Goal: Information Seeking & Learning: Check status

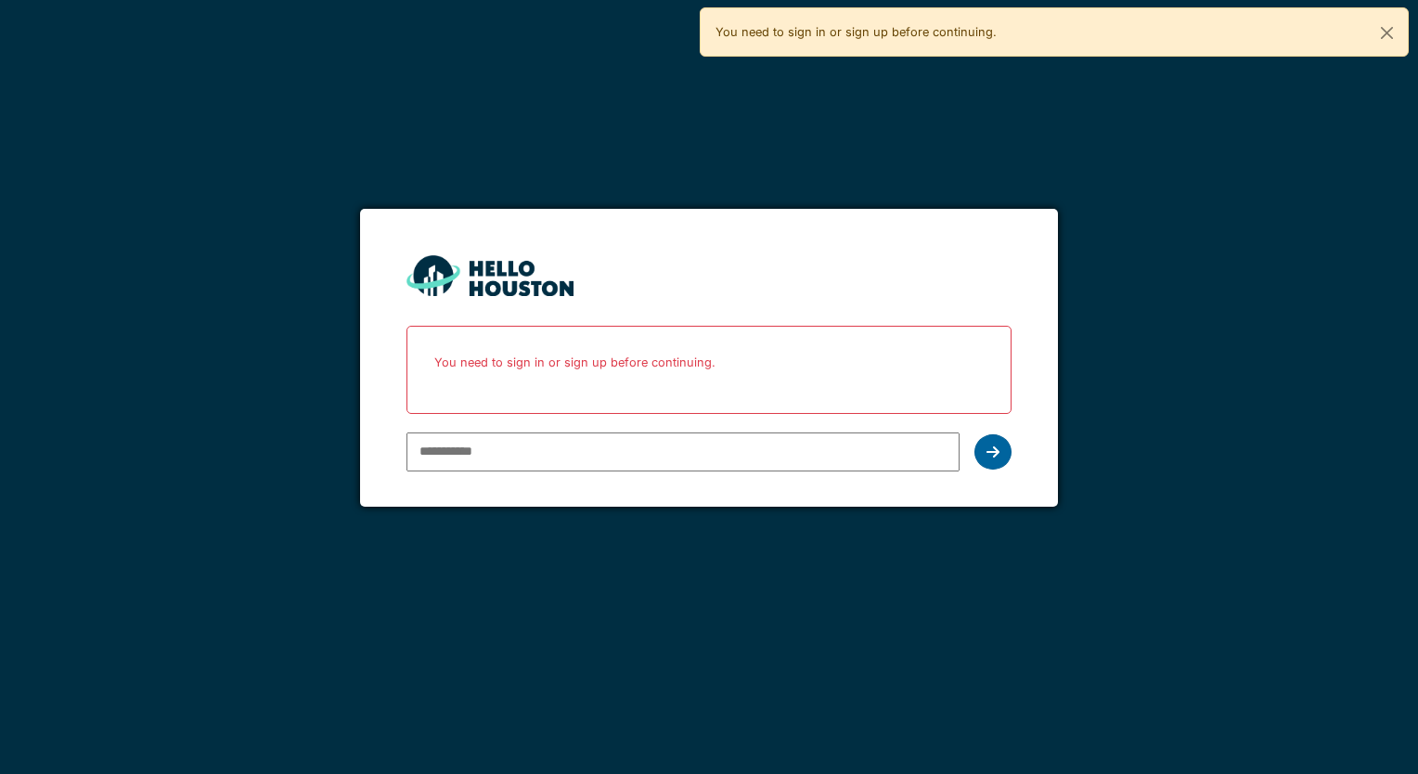
type input "**********"
click at [1000, 451] on div at bounding box center [992, 451] width 37 height 35
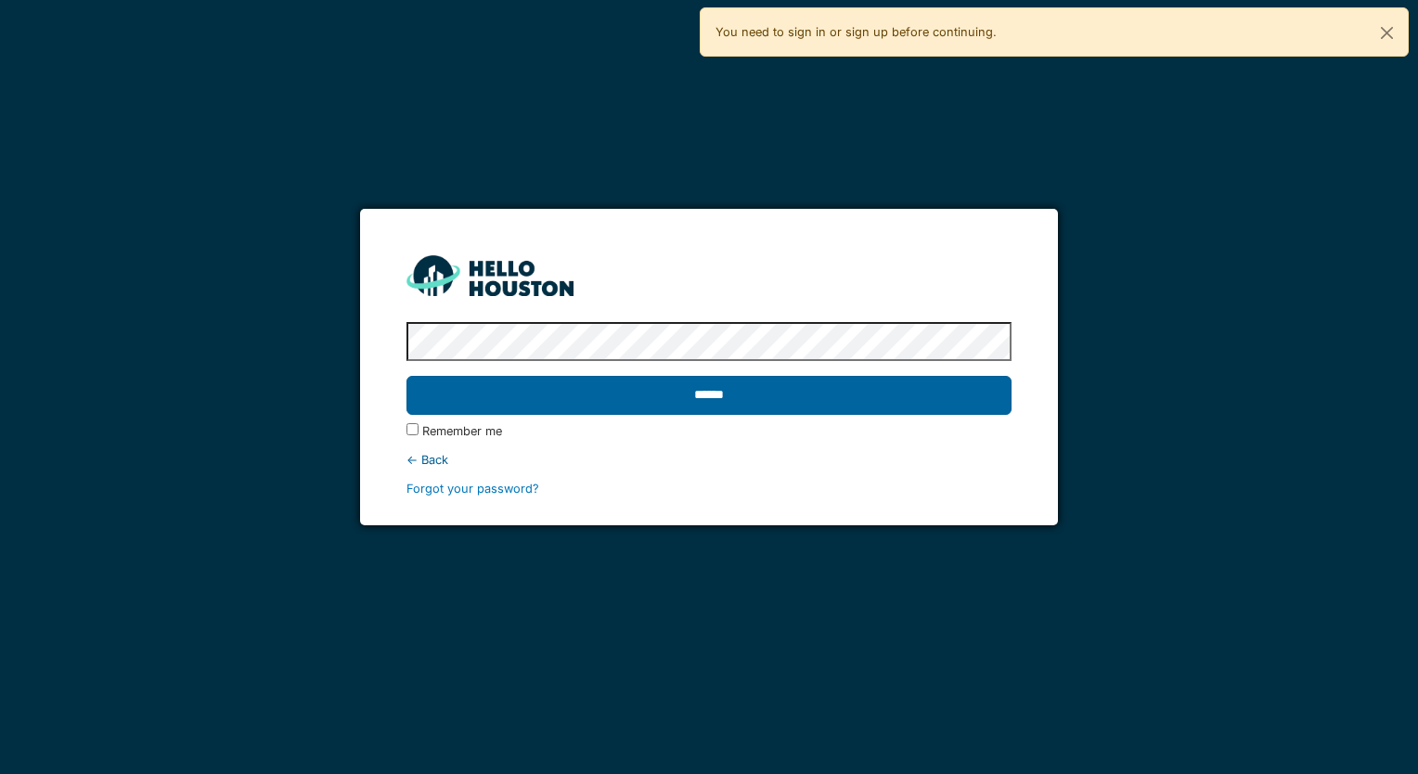
click at [753, 405] on input "******" at bounding box center [708, 395] width 604 height 39
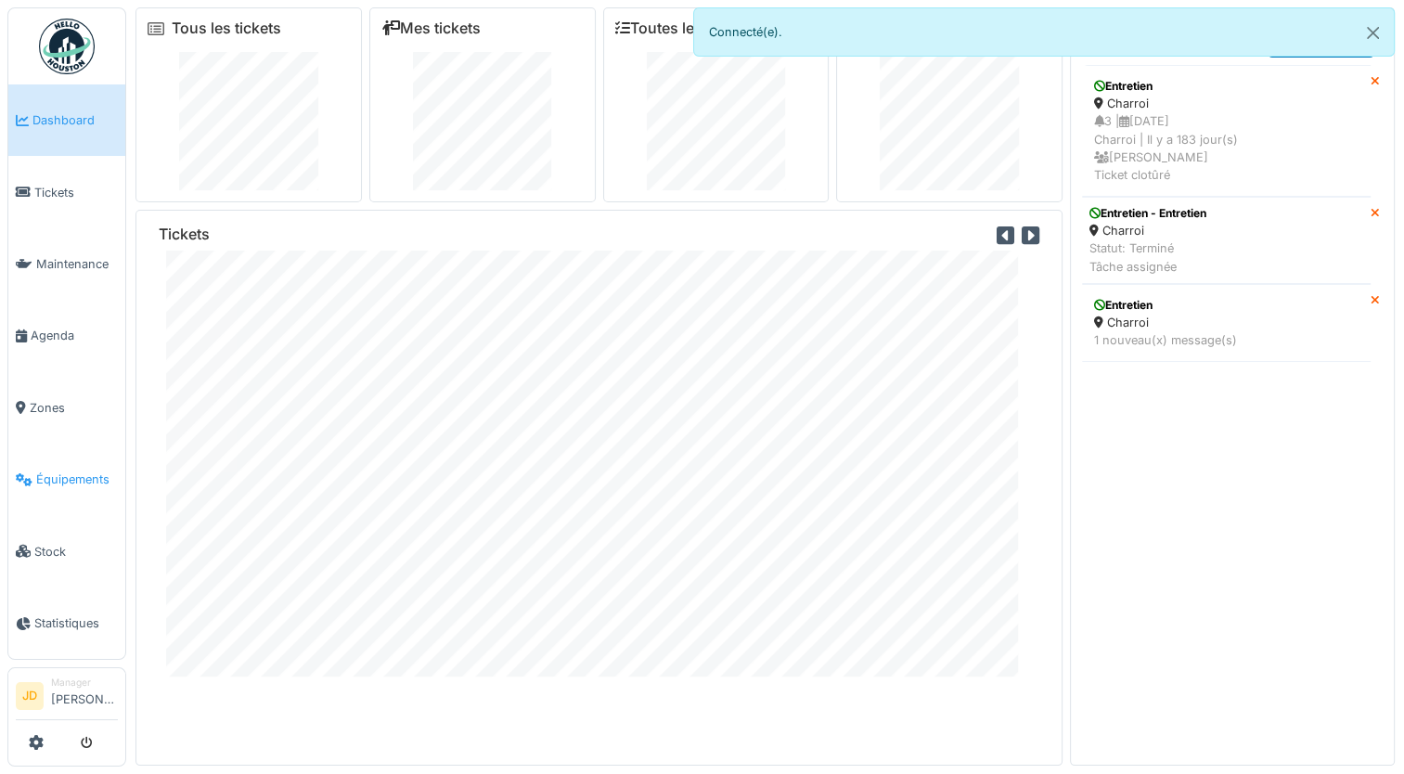
click at [58, 472] on span "Équipements" at bounding box center [77, 479] width 82 height 18
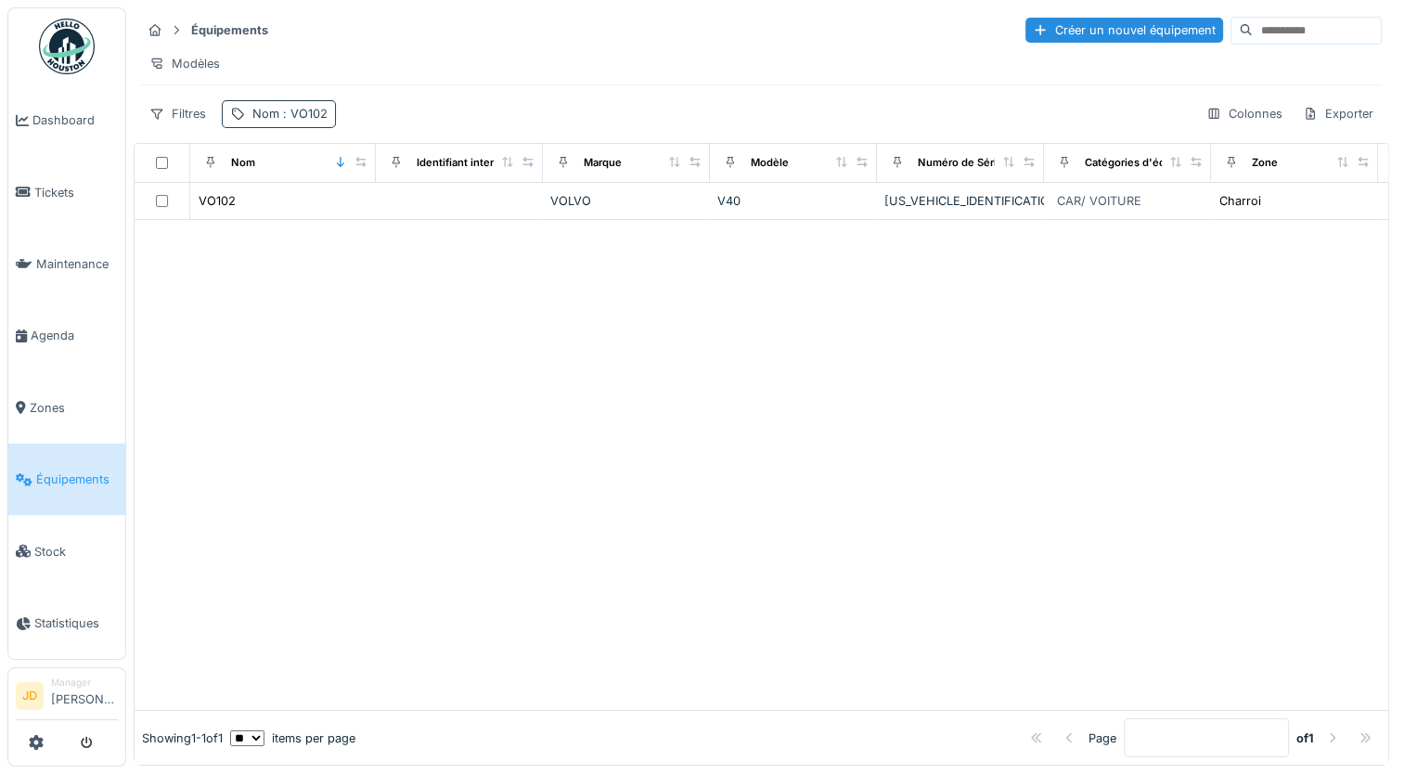
click at [298, 121] on span ": VO102" at bounding box center [303, 114] width 48 height 14
click at [397, 215] on icon at bounding box center [392, 215] width 9 height 9
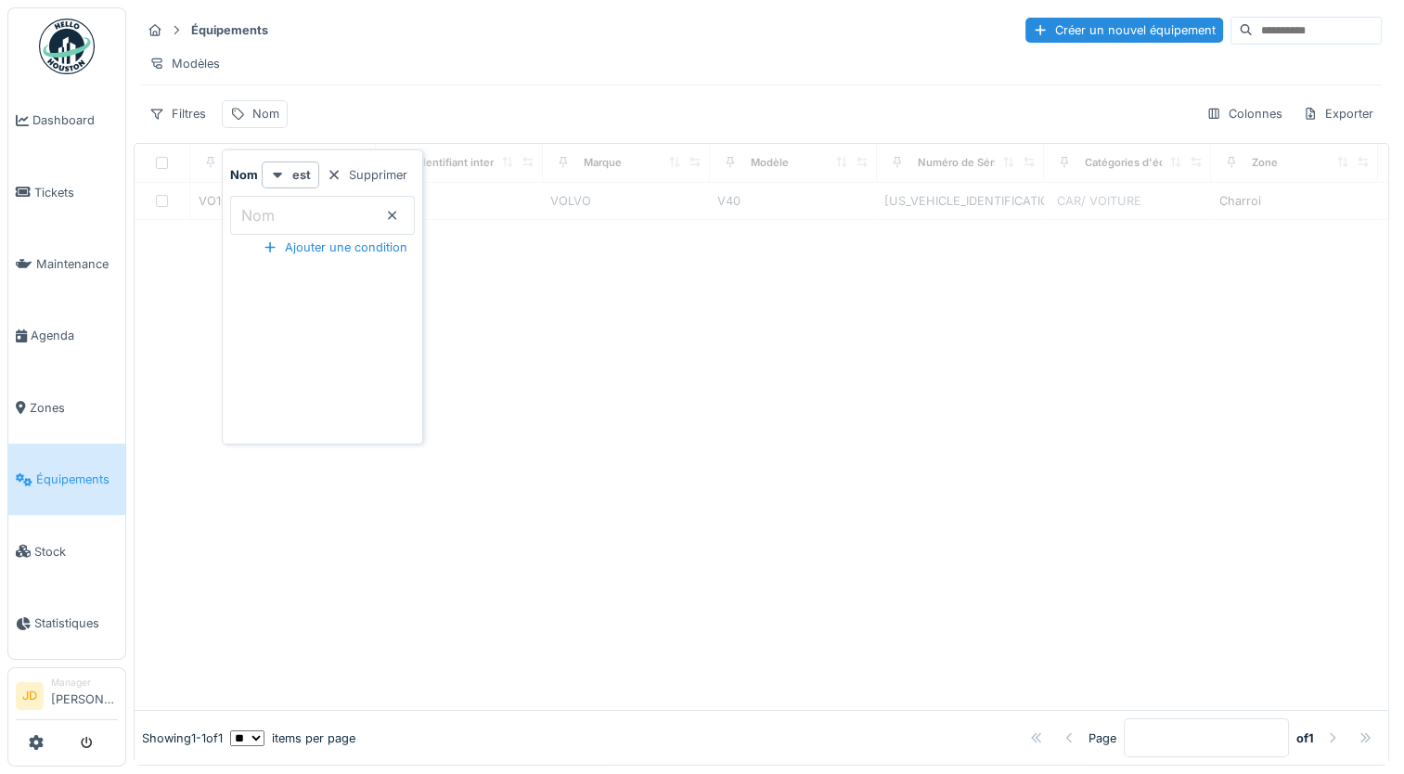
click at [337, 117] on div "Filtres Nom Colonnes Exporter" at bounding box center [761, 113] width 1241 height 27
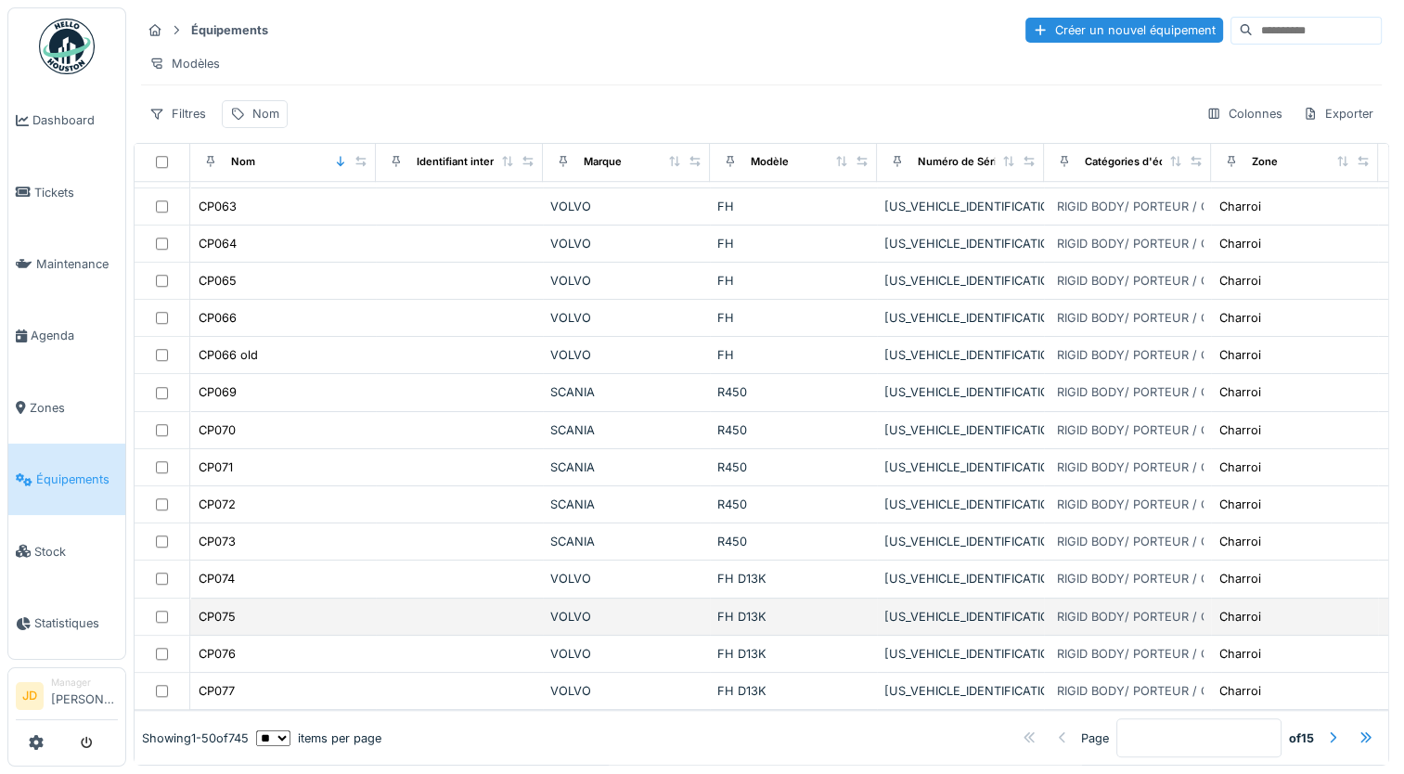
scroll to position [13, 0]
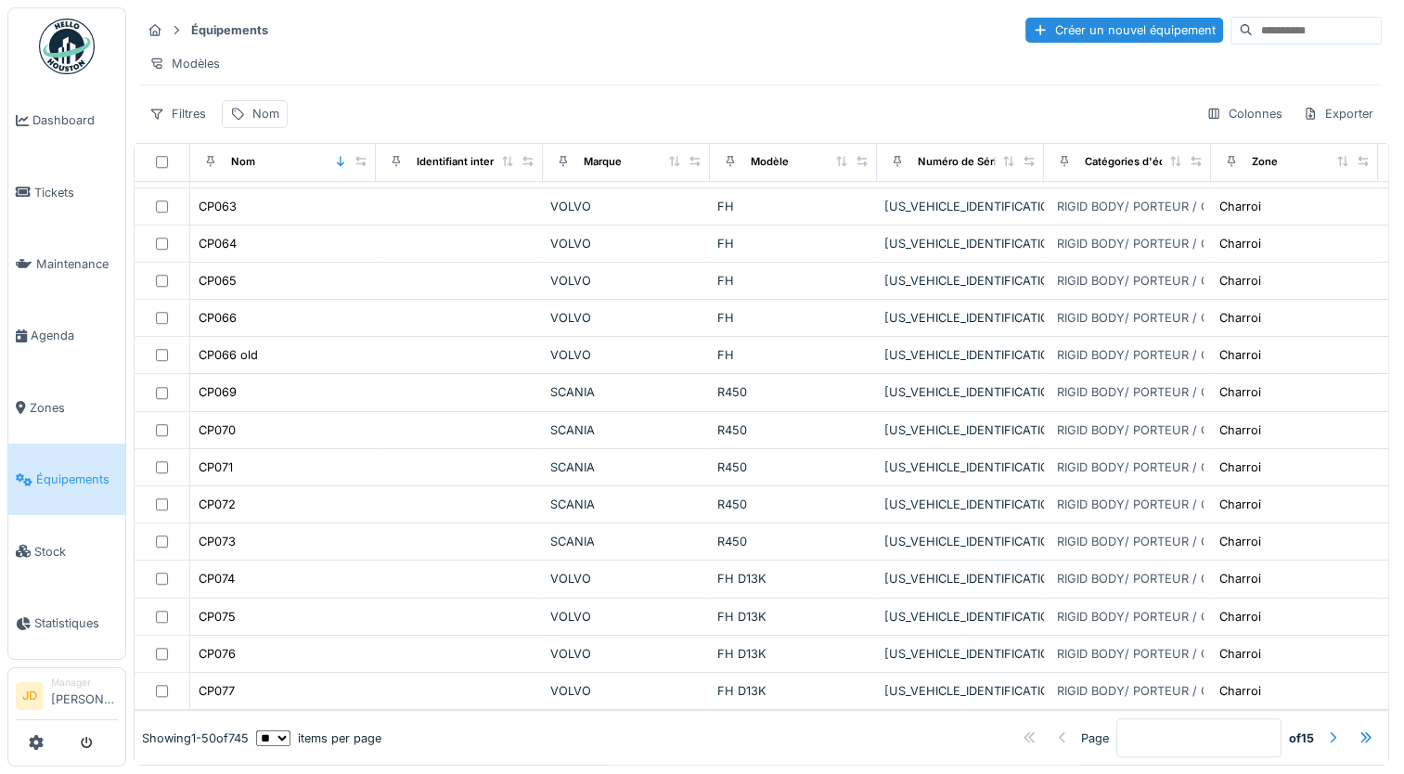
click at [1325, 729] on div at bounding box center [1332, 738] width 15 height 18
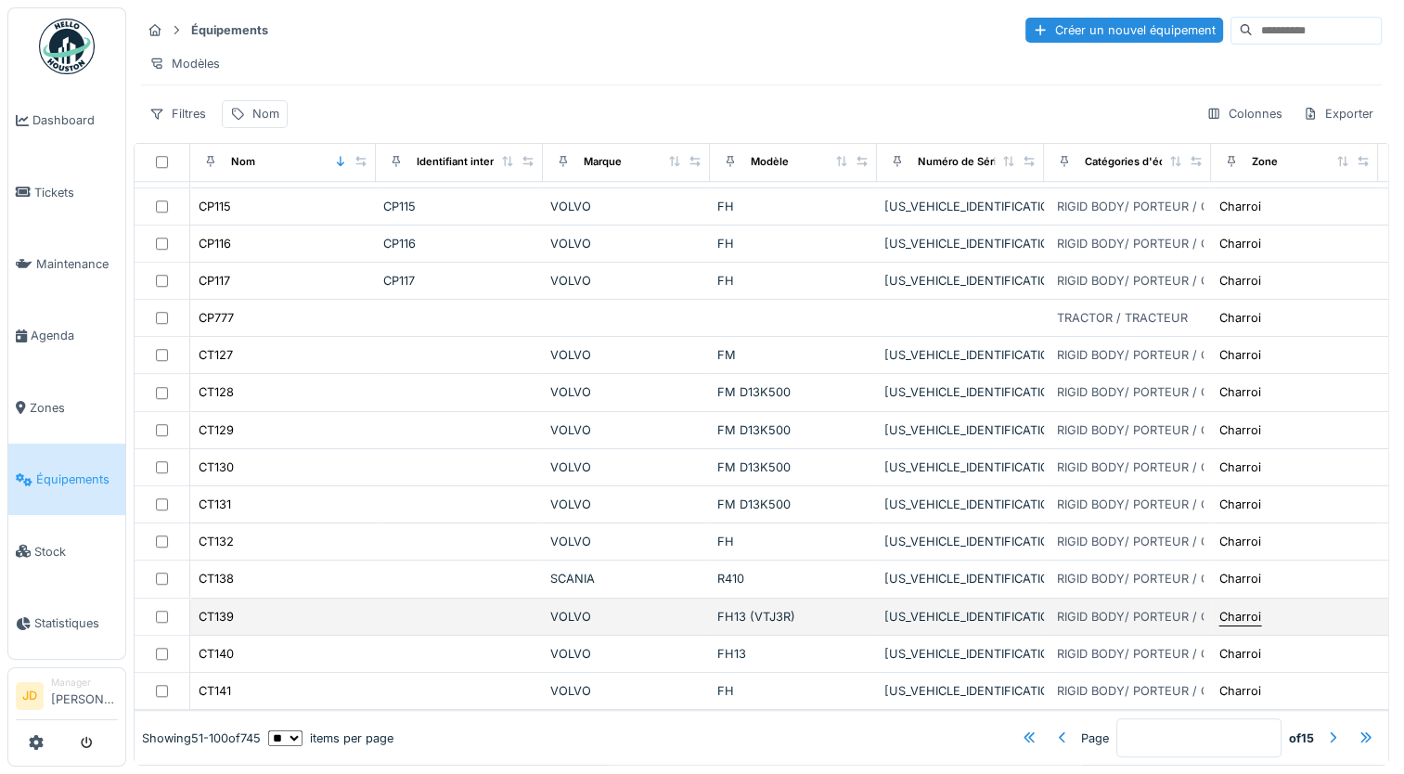
scroll to position [1367, 0]
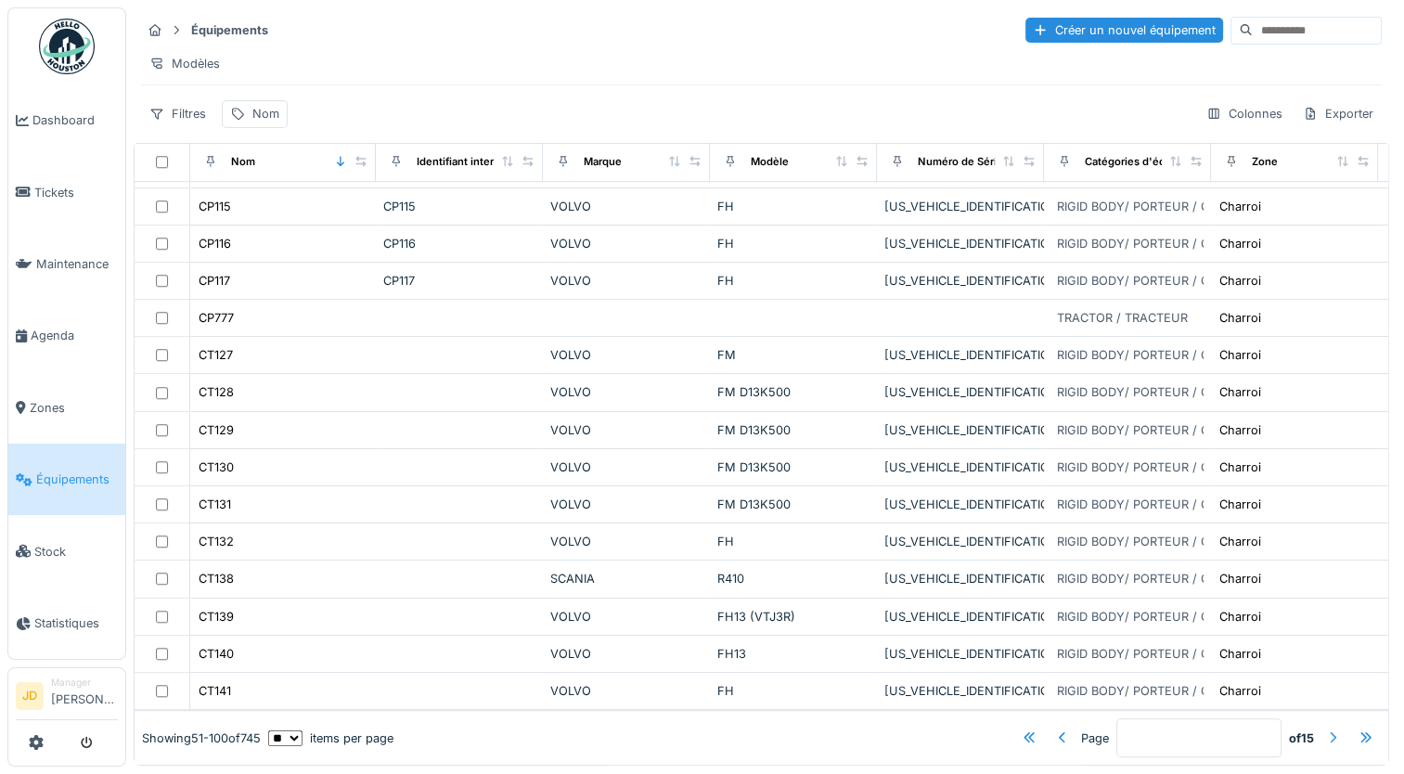
click at [1325, 729] on div at bounding box center [1332, 738] width 15 height 18
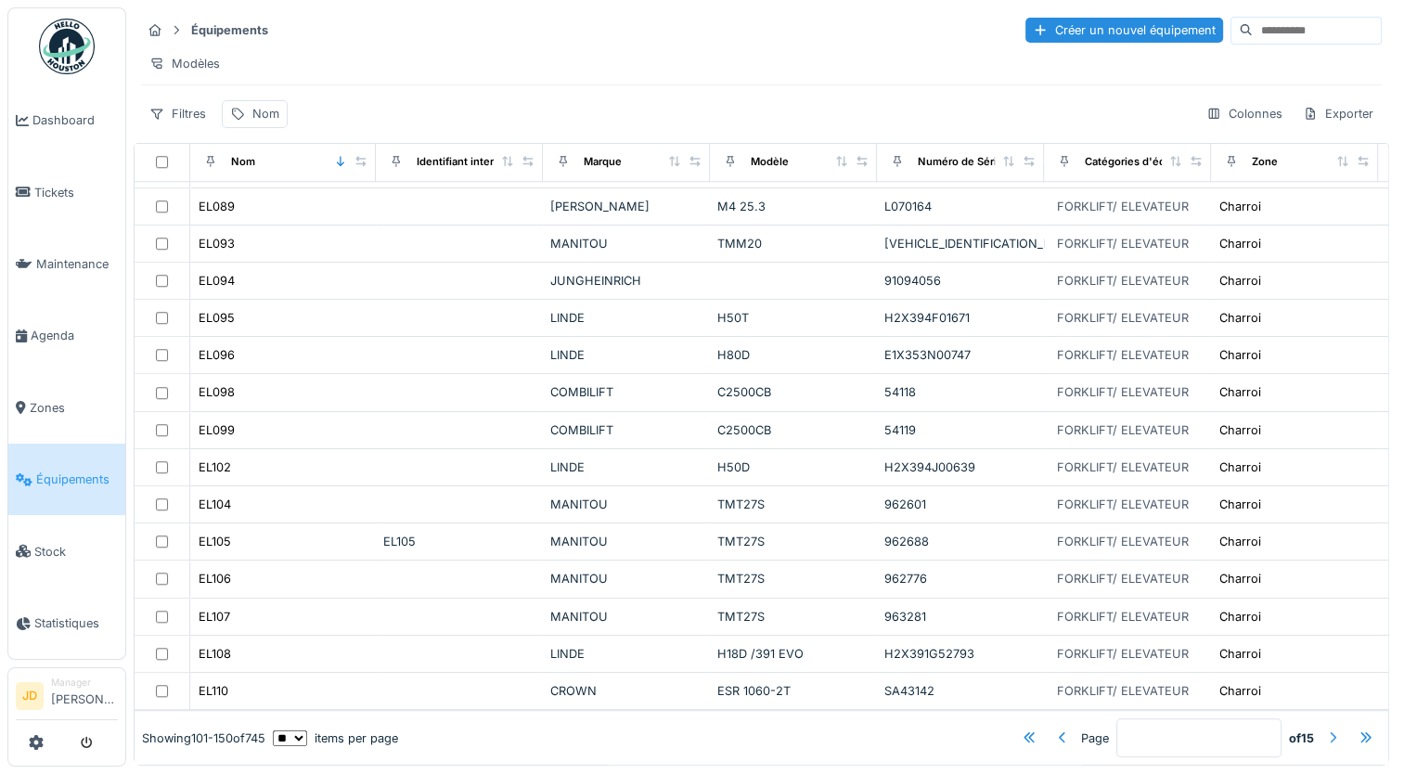
scroll to position [1366, 0]
click at [1325, 729] on div at bounding box center [1332, 738] width 15 height 18
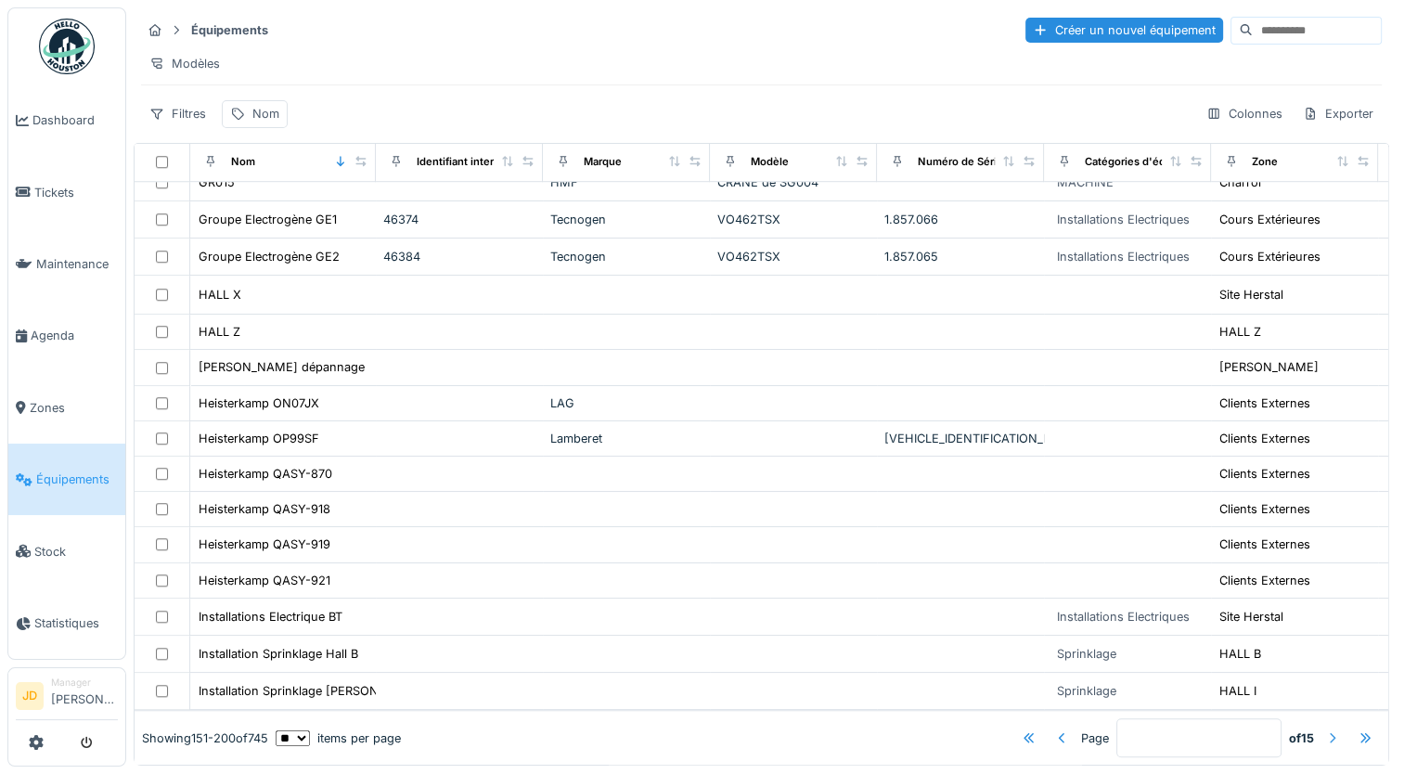
scroll to position [1354, 0]
click at [1325, 729] on div at bounding box center [1332, 738] width 15 height 18
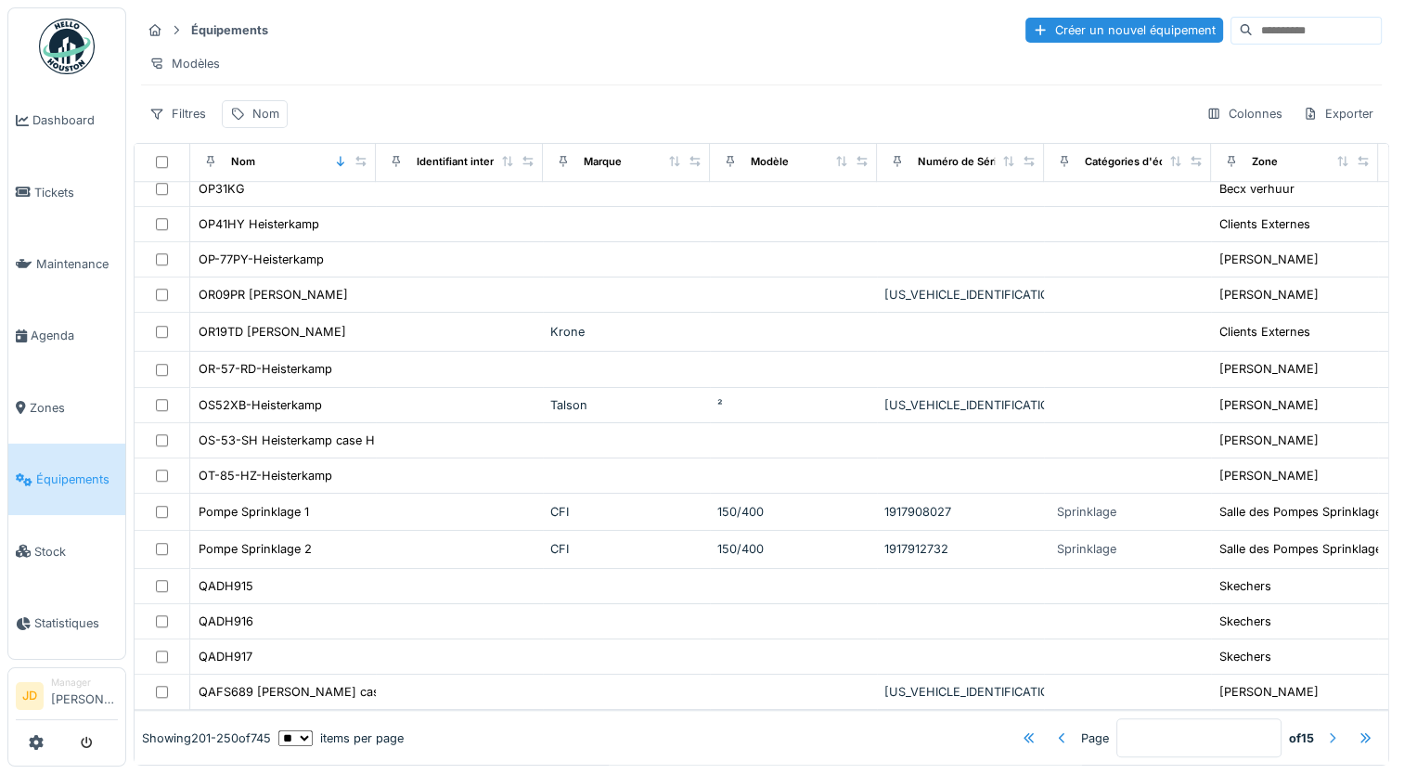
scroll to position [1343, 0]
click at [1022, 729] on div at bounding box center [1029, 738] width 15 height 18
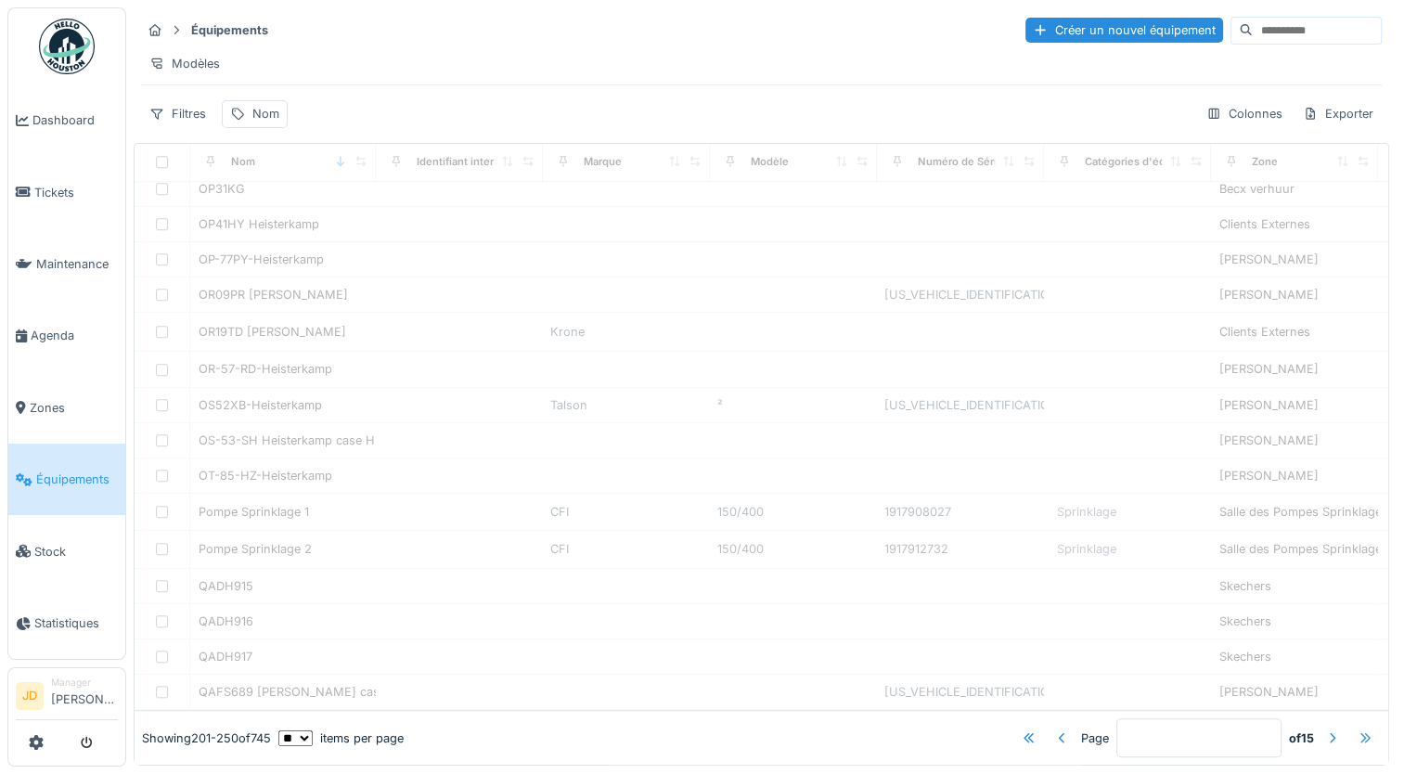
type input "*"
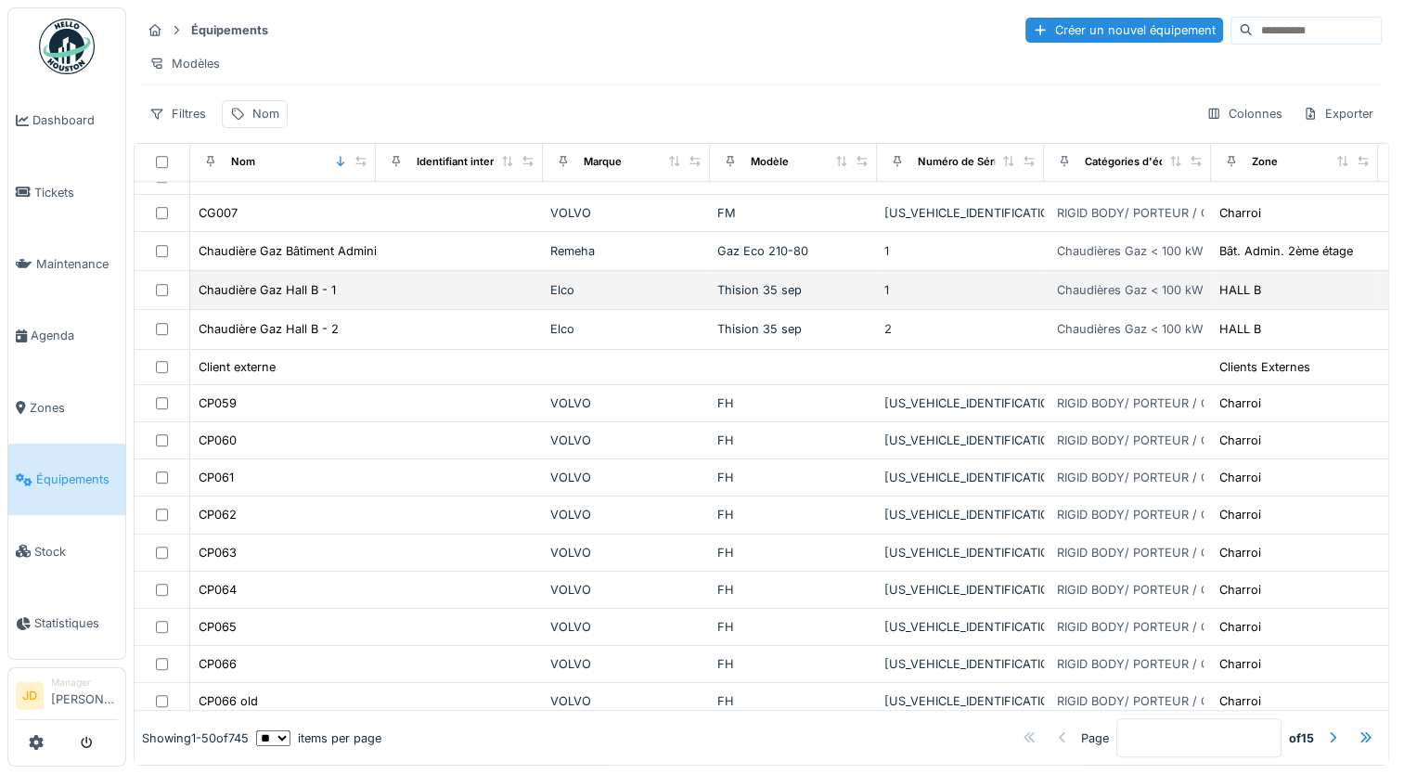
scroll to position [972, 0]
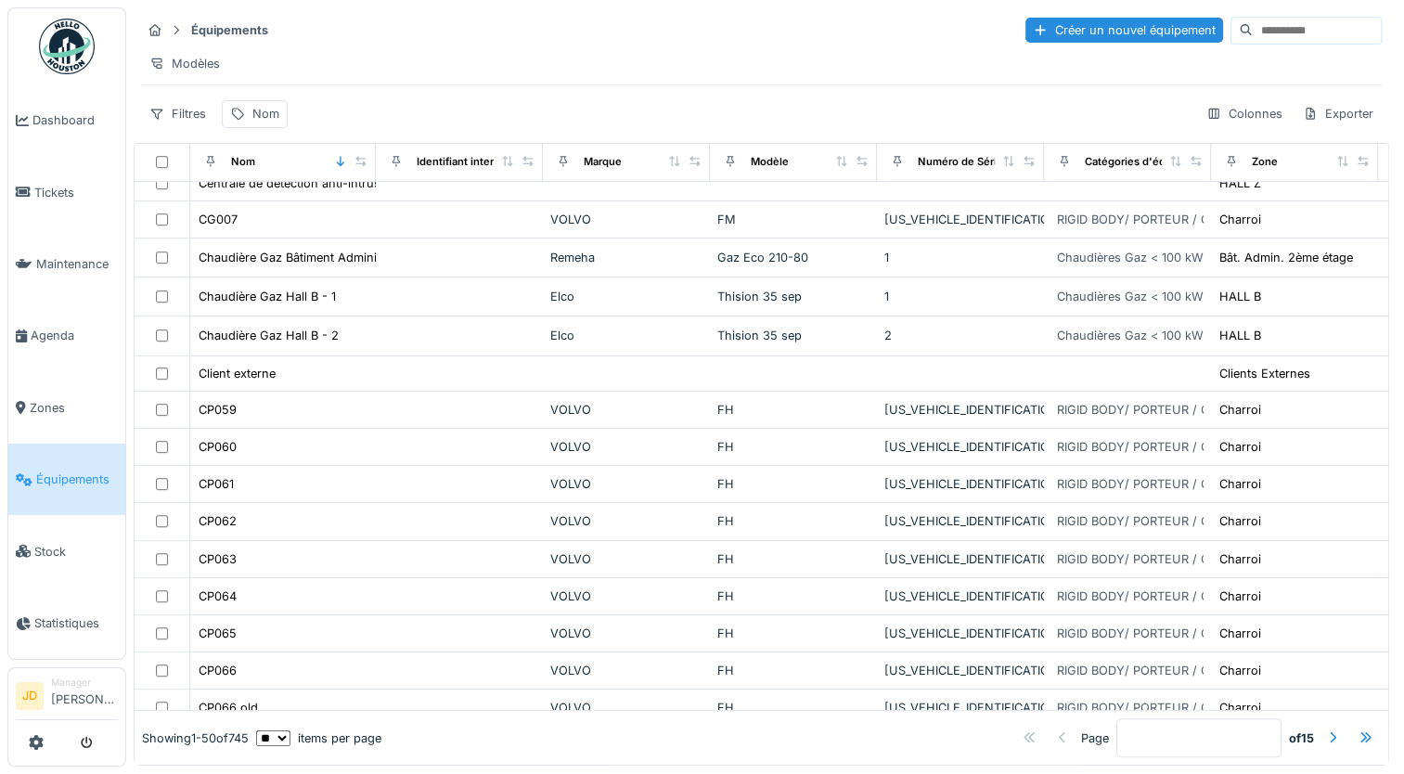
click at [1282, 160] on div "Zone" at bounding box center [1293, 161] width 151 height 23
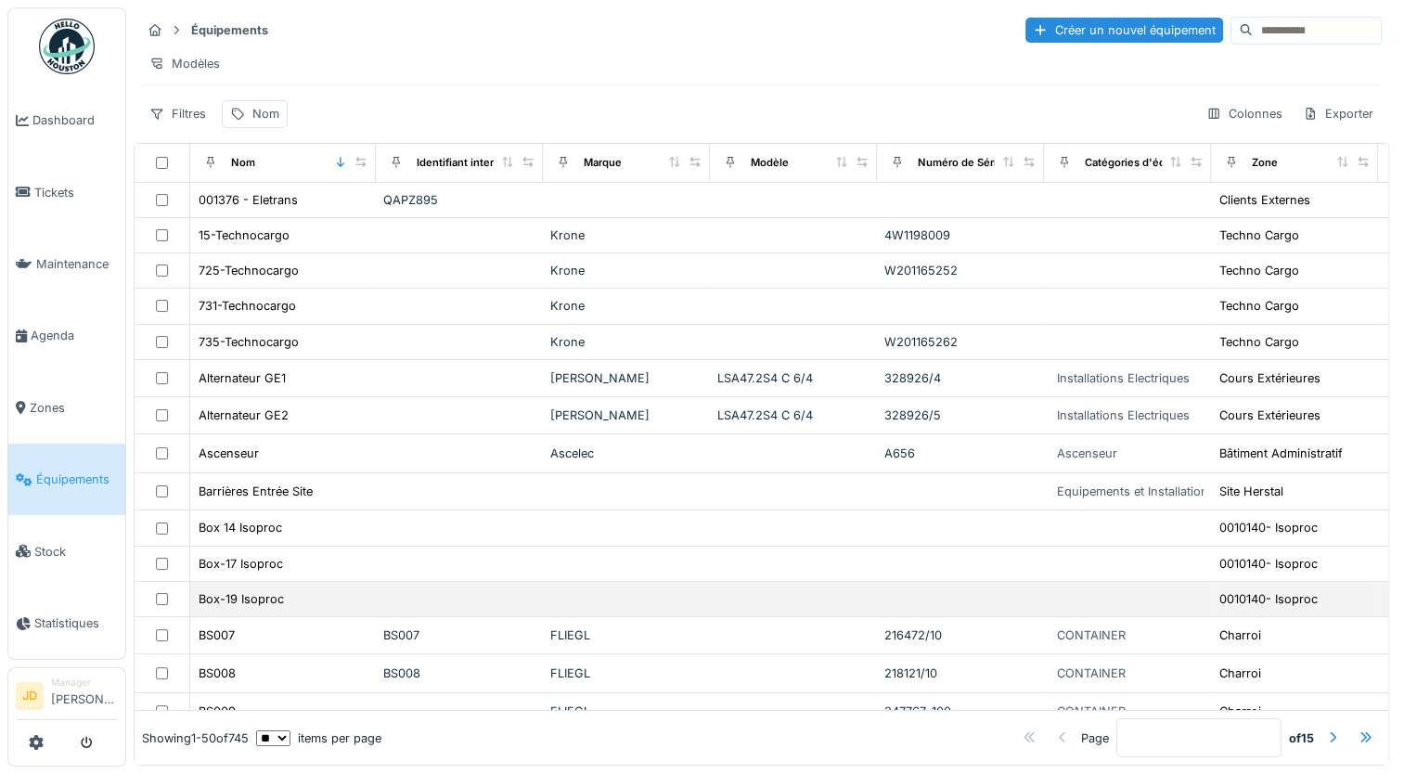
scroll to position [0, 0]
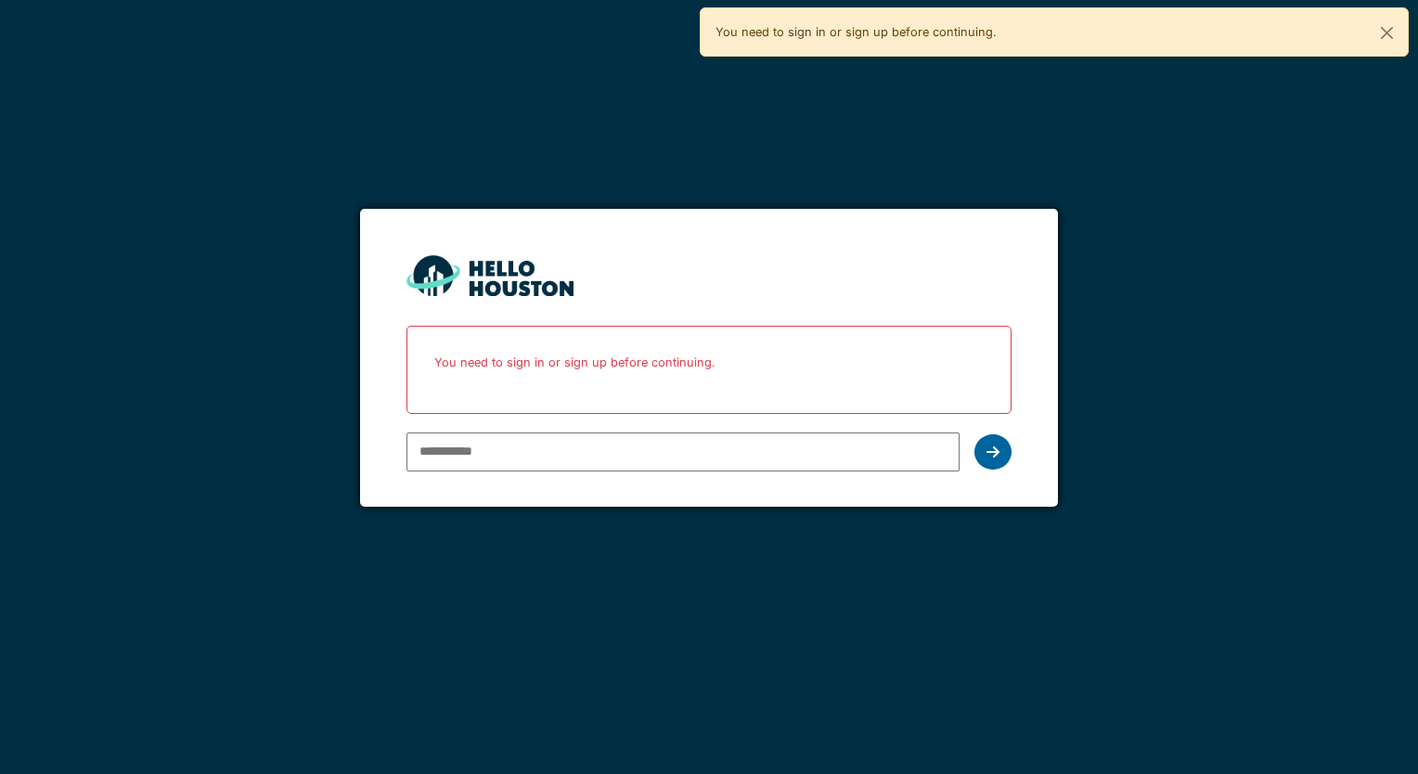
type input "**********"
click at [998, 448] on icon at bounding box center [992, 451] width 13 height 15
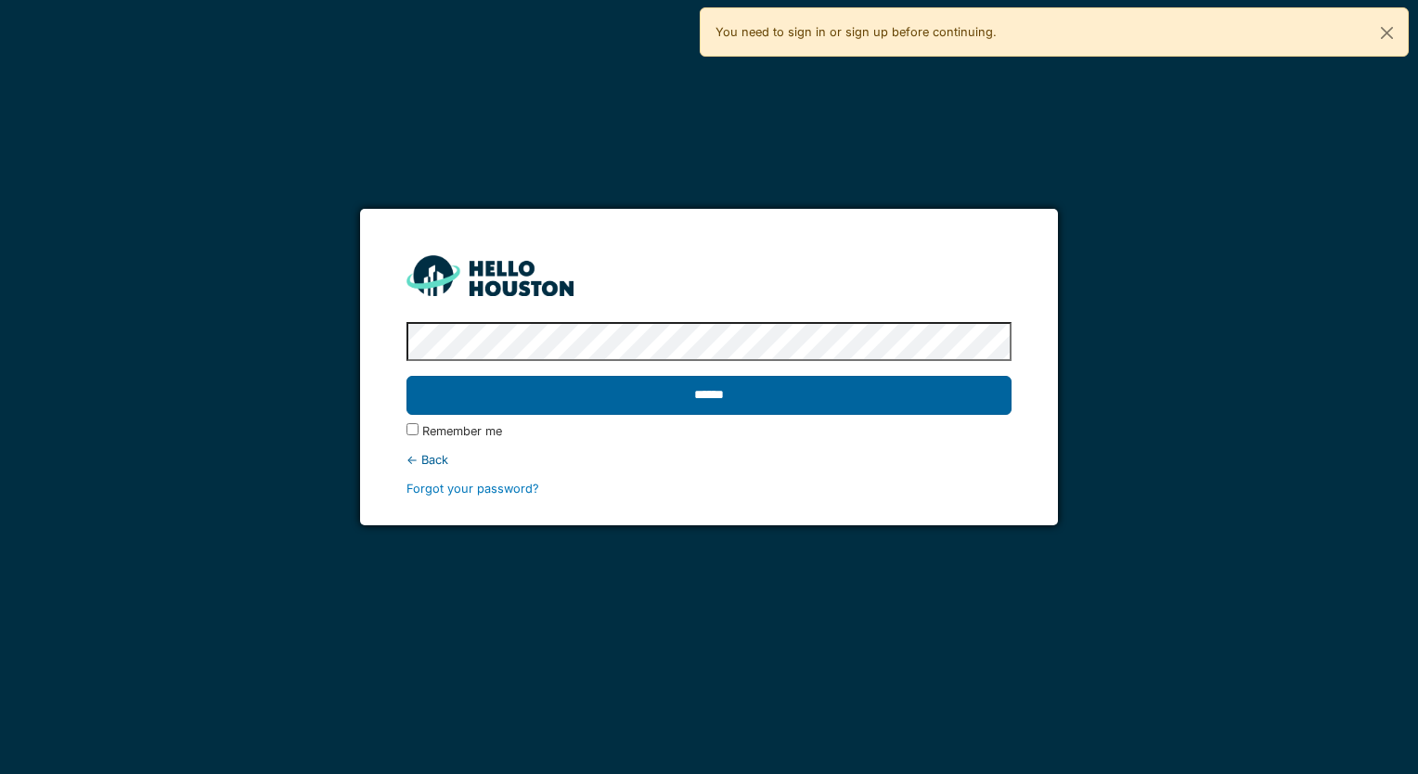
click at [952, 395] on input "******" at bounding box center [708, 395] width 604 height 39
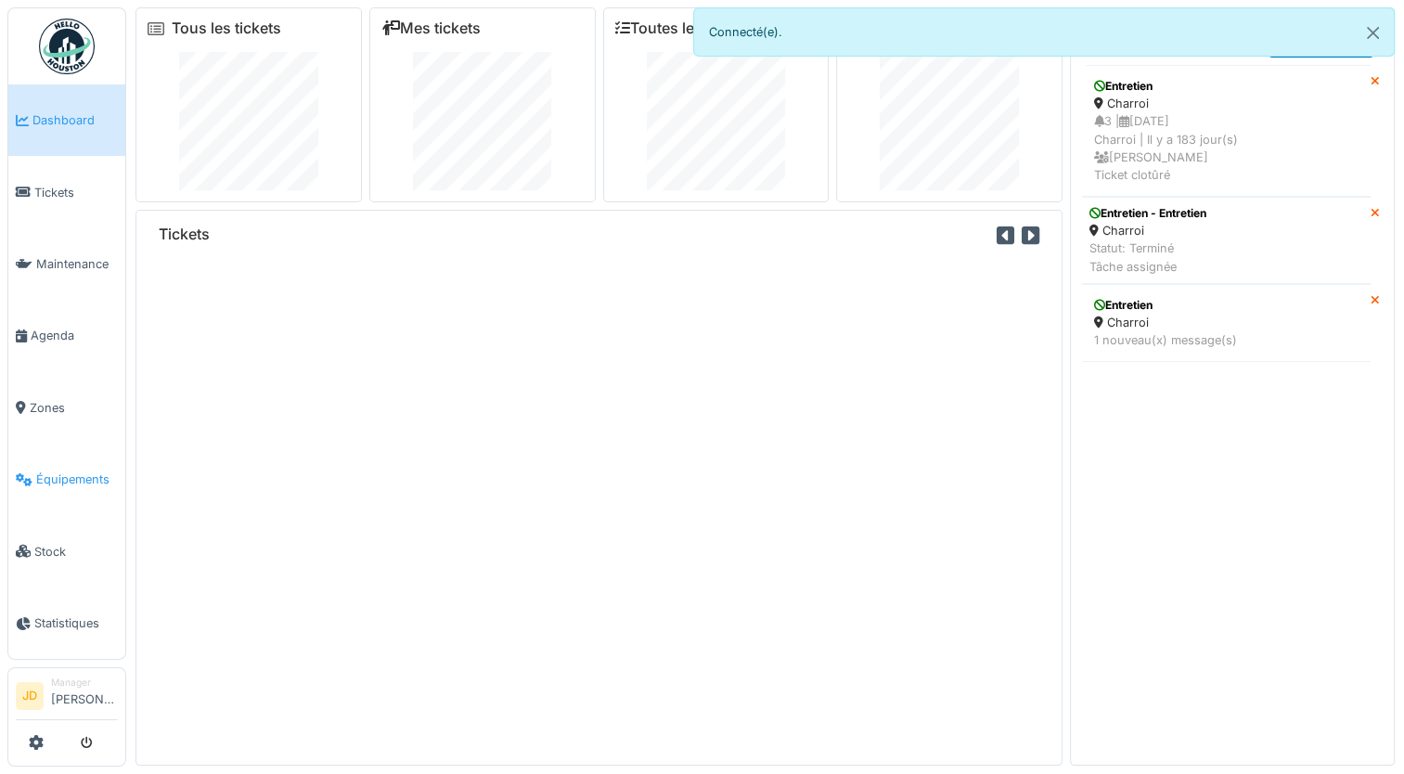
click at [79, 470] on span "Équipements" at bounding box center [77, 479] width 82 height 18
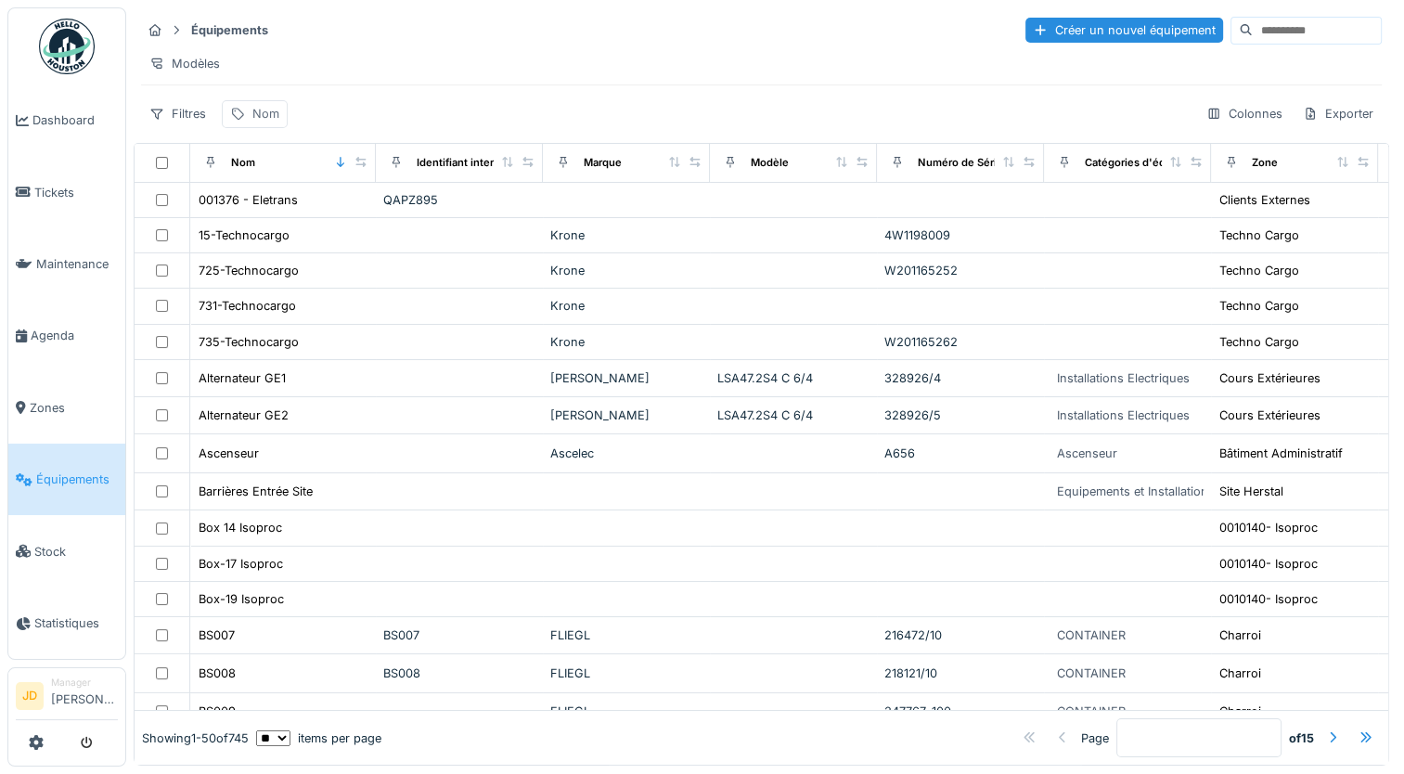
click at [256, 122] on div "Nom" at bounding box center [265, 114] width 27 height 18
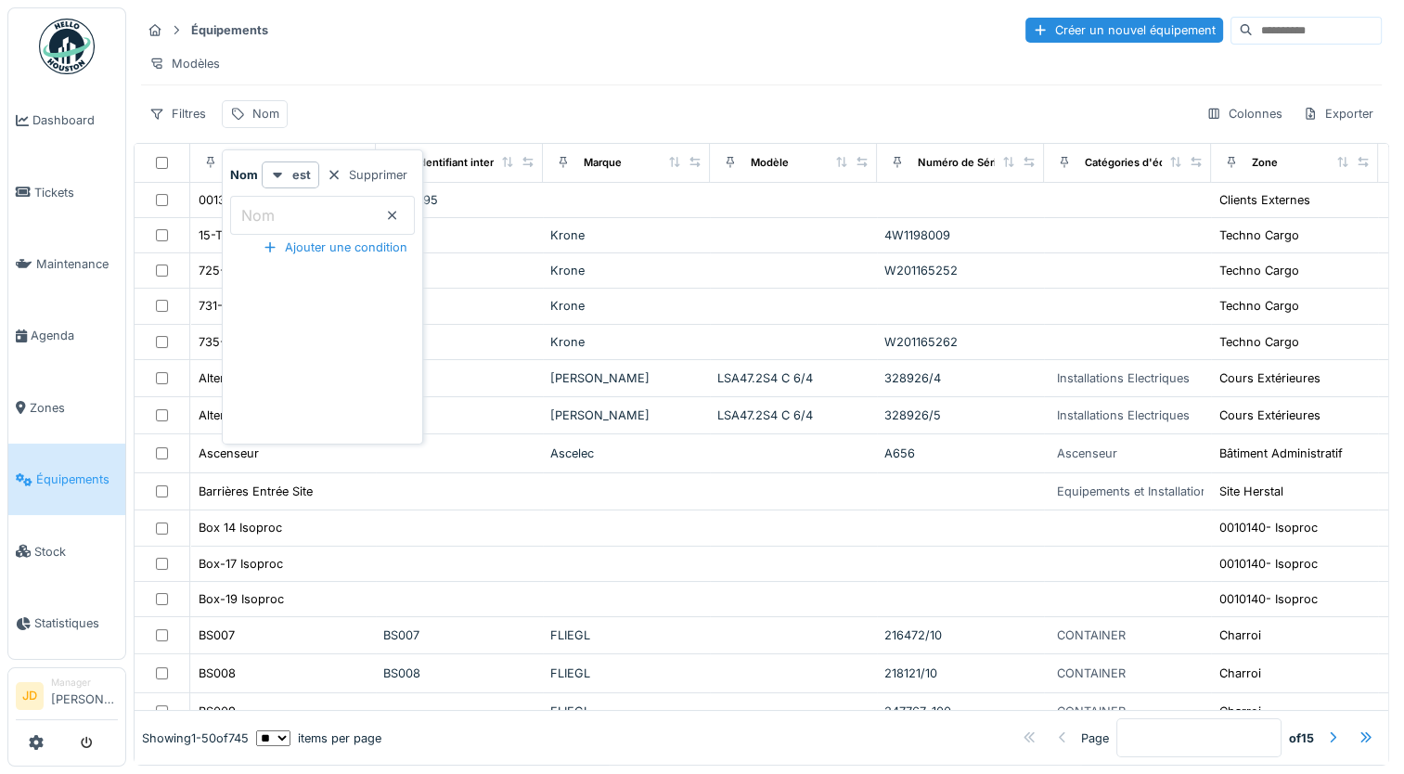
click at [266, 208] on label "Nom" at bounding box center [258, 215] width 41 height 22
click at [266, 208] on input "Nom" at bounding box center [322, 215] width 185 height 39
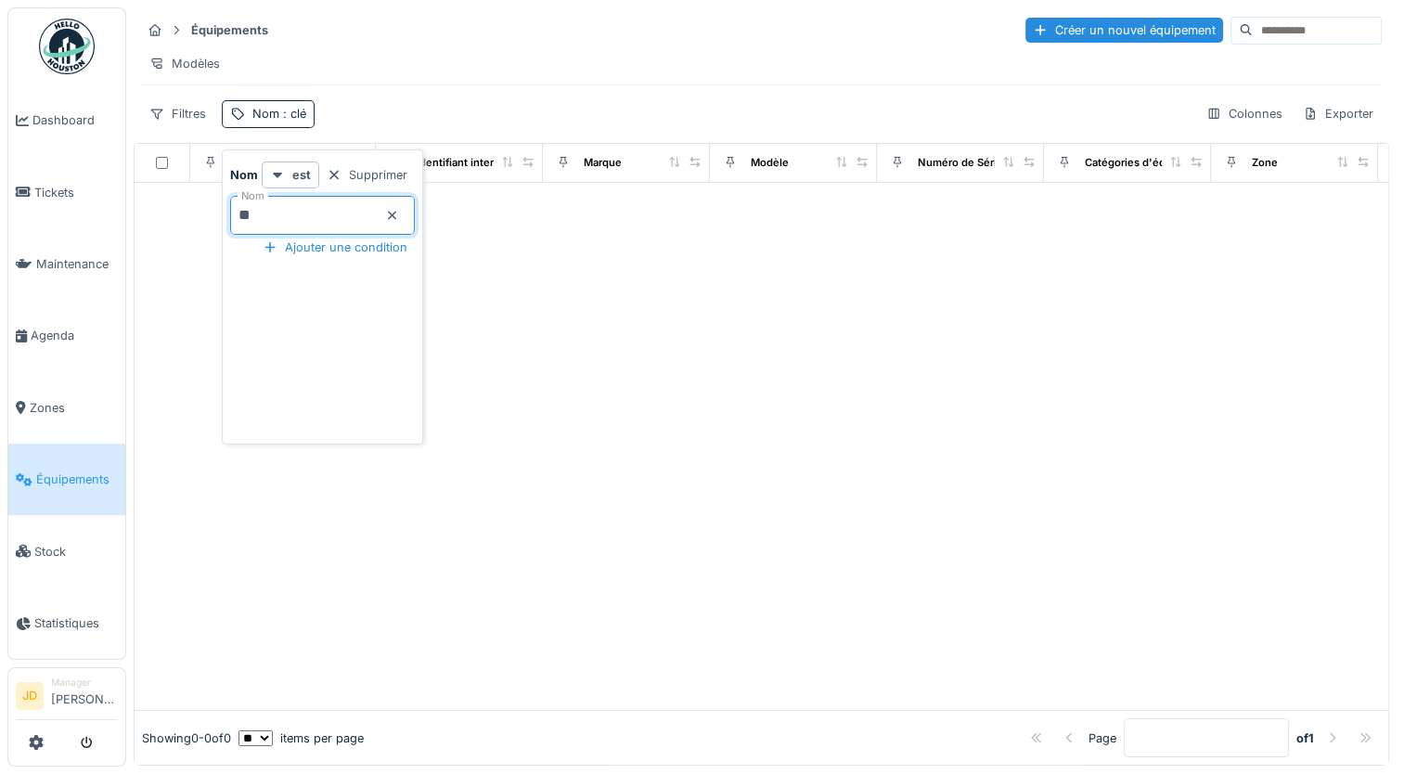
type input "*"
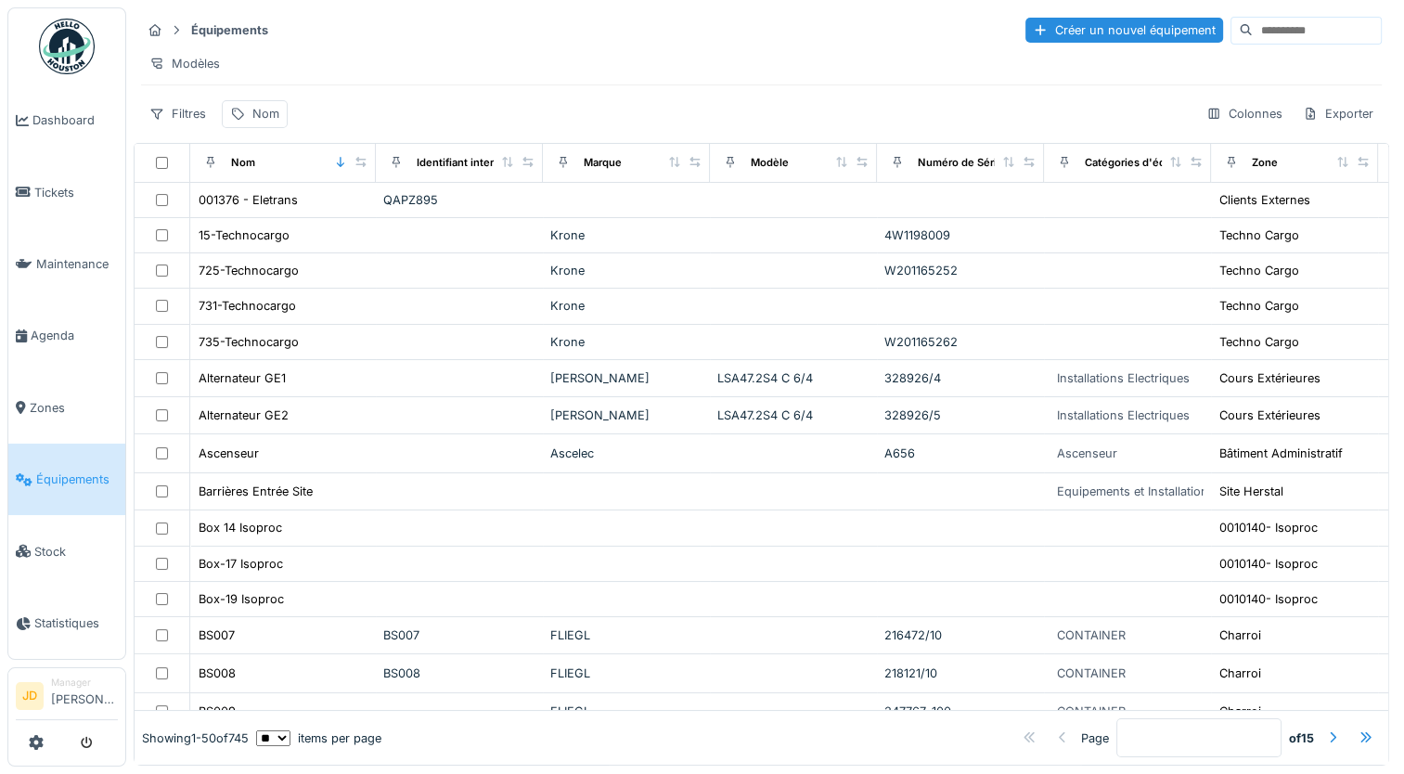
click at [434, 30] on div "Équipements Créer un nouvel équipement" at bounding box center [761, 30] width 1241 height 31
click at [290, 174] on div "Nom" at bounding box center [283, 162] width 170 height 23
click at [260, 122] on div "Nom" at bounding box center [265, 114] width 27 height 18
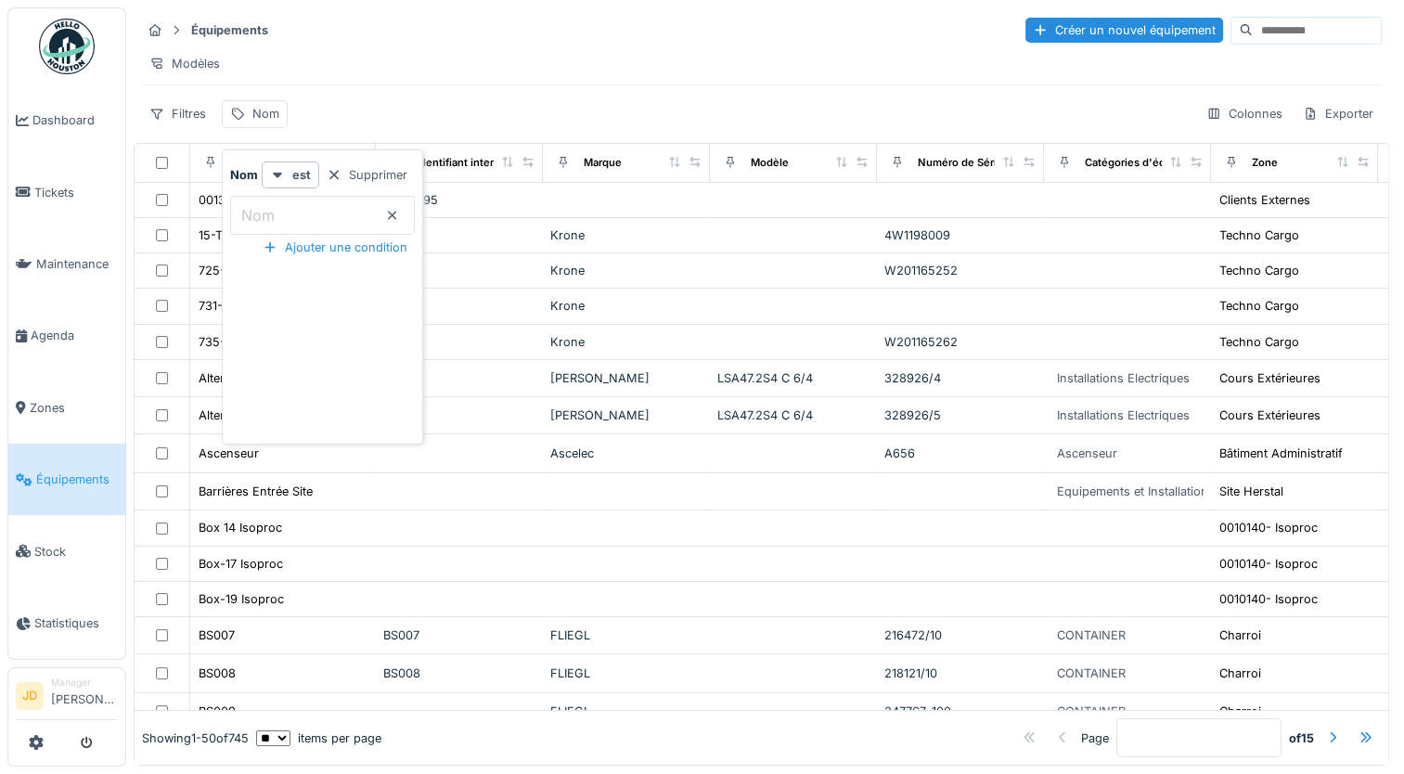
click at [257, 215] on label "Nom" at bounding box center [258, 215] width 41 height 22
click at [257, 215] on input "Nom" at bounding box center [322, 215] width 185 height 39
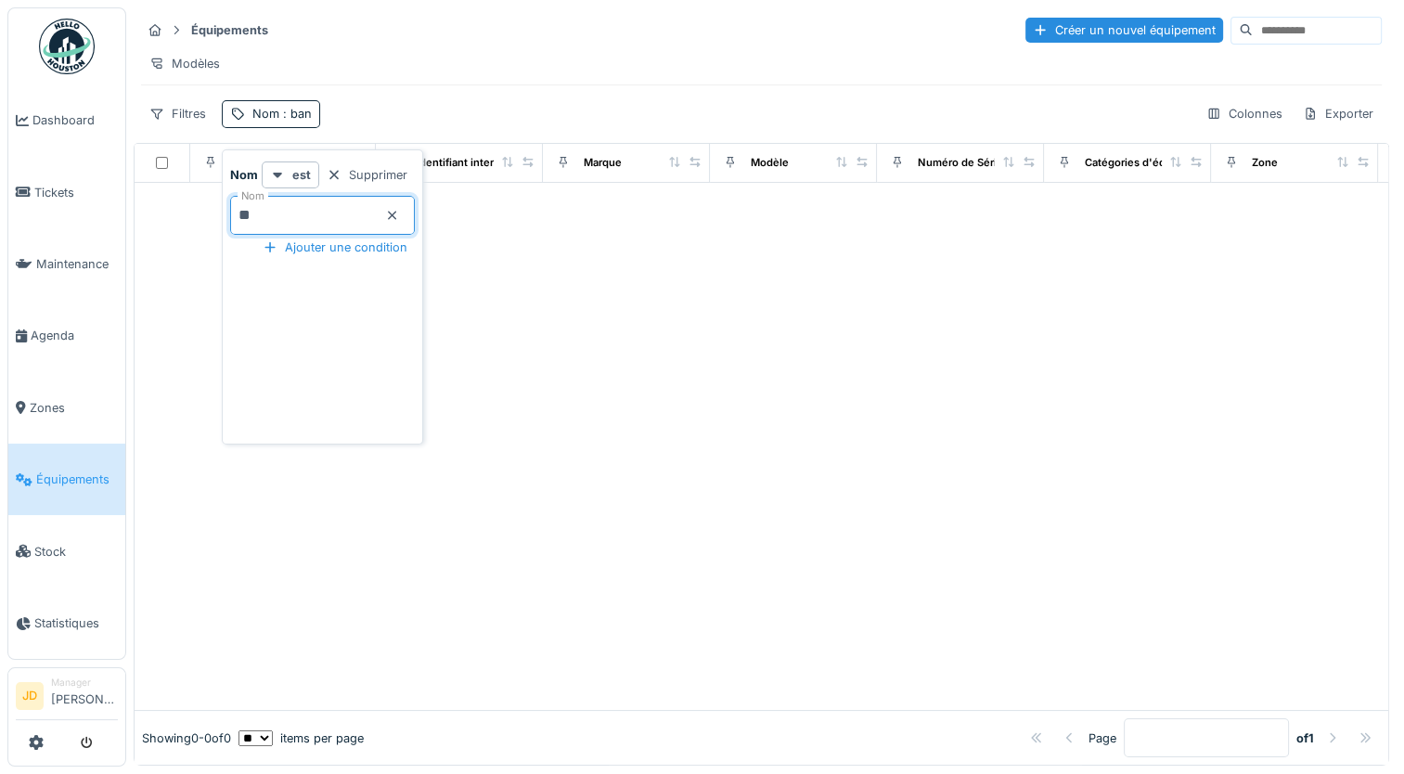
type input "*"
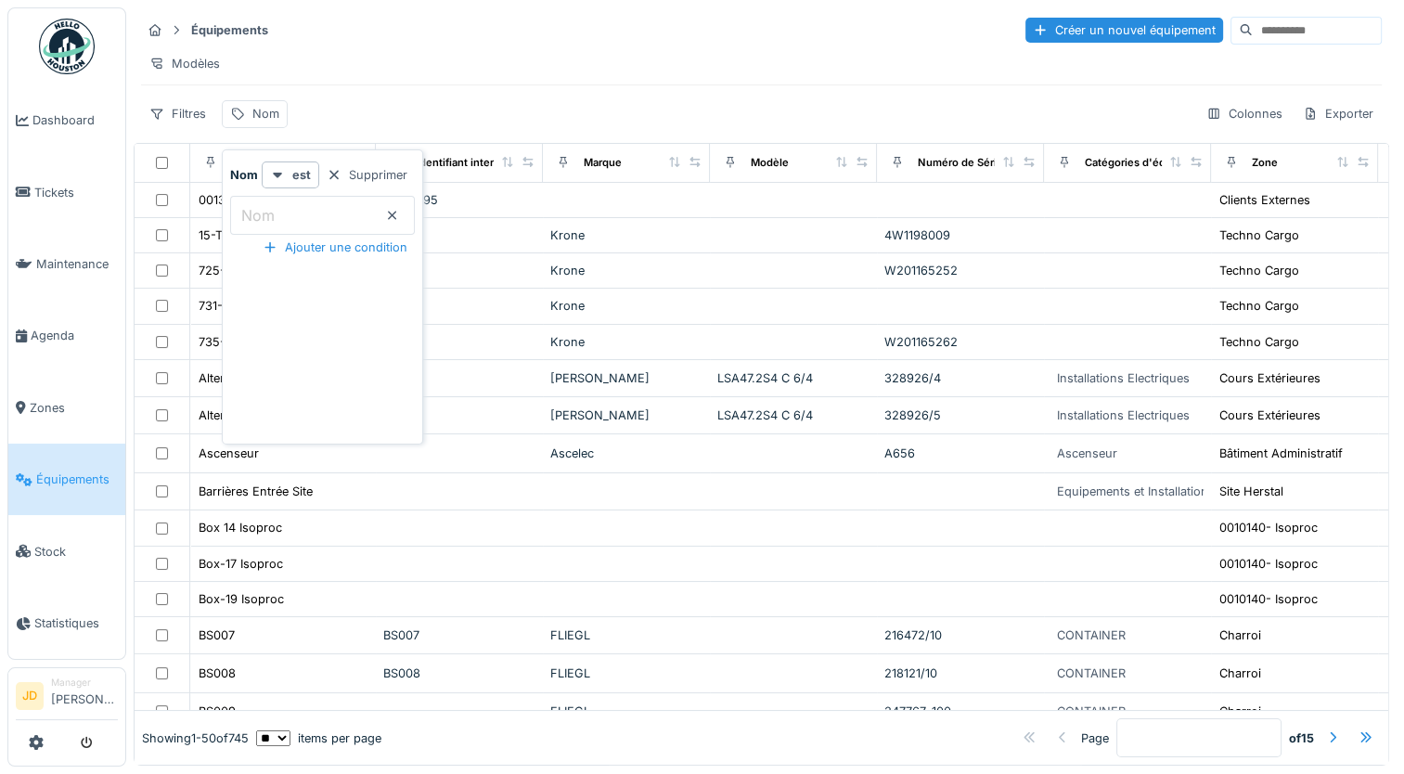
click at [400, 213] on icon at bounding box center [392, 216] width 15 height 12
click at [405, 114] on div "Filtres Nom Colonnes Exporter" at bounding box center [761, 113] width 1241 height 27
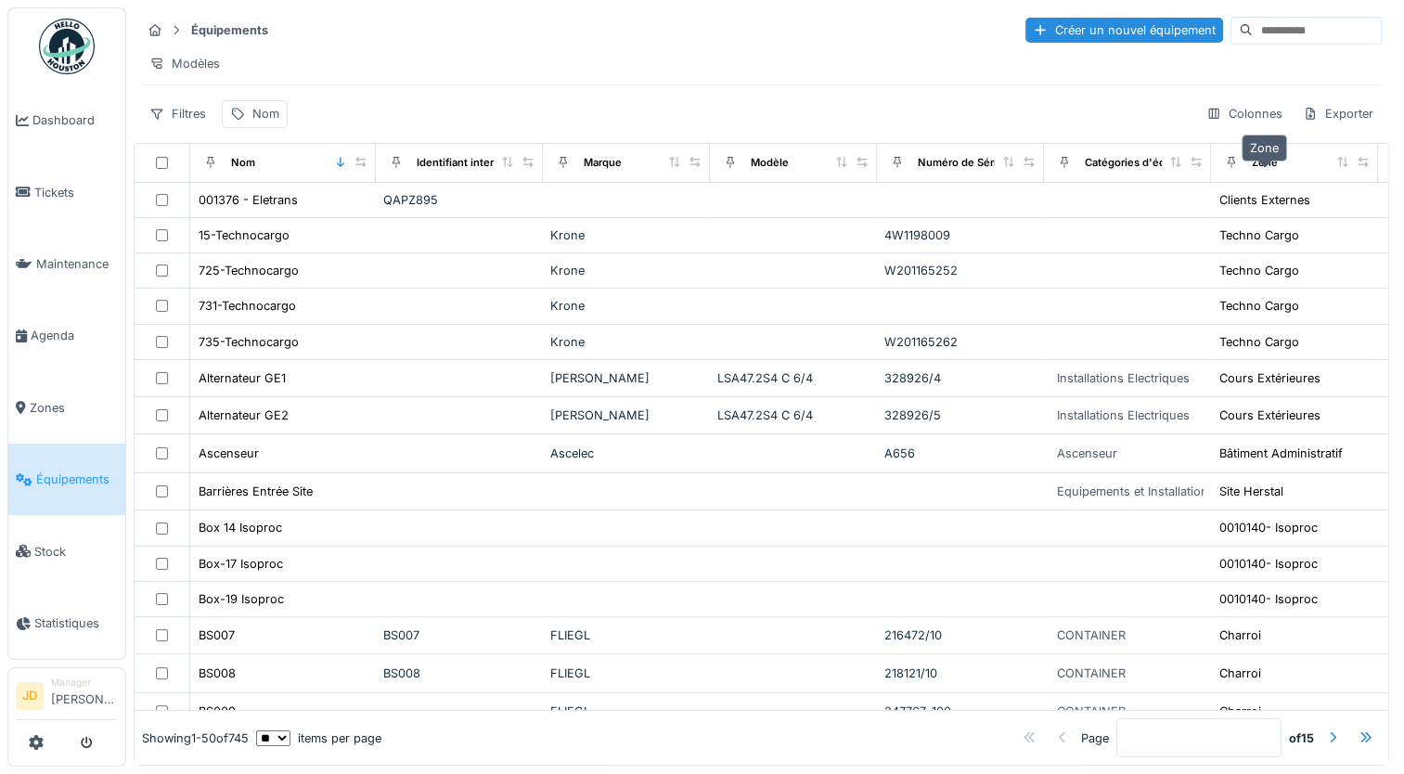
click at [1268, 171] on div "Zone" at bounding box center [1265, 163] width 26 height 16
click at [1260, 171] on div "Zone" at bounding box center [1265, 163] width 26 height 16
click at [256, 122] on div "Nom" at bounding box center [265, 114] width 27 height 18
click at [519, 102] on div "Équipements Créer un nouvel équipement Modèles Filtres Nom Colonnes Exporter" at bounding box center [762, 71] width 1256 height 128
click at [1267, 171] on div "Zone" at bounding box center [1265, 163] width 26 height 16
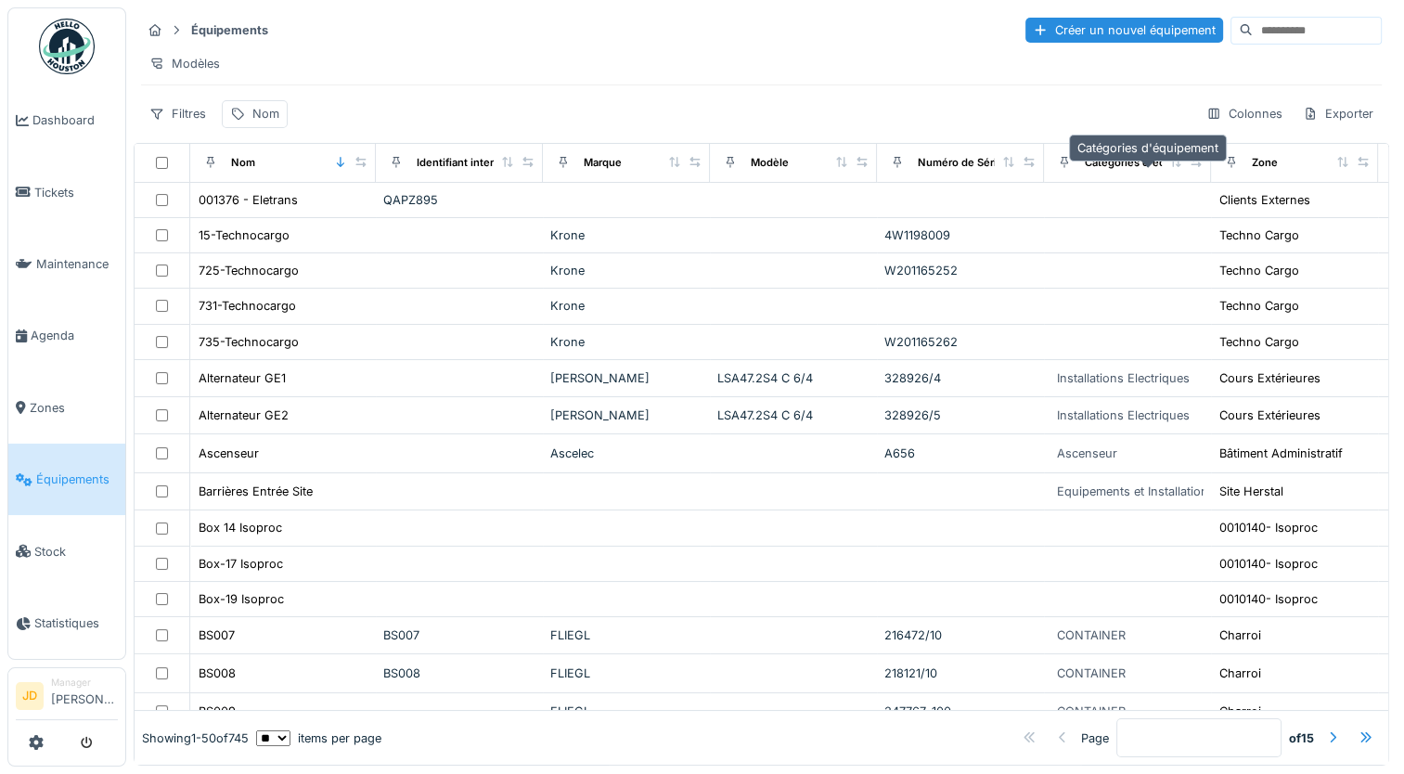
click at [1105, 171] on div "Catégories d'équipement" at bounding box center [1149, 163] width 129 height 16
click at [177, 125] on div "Filtres" at bounding box center [177, 113] width 73 height 27
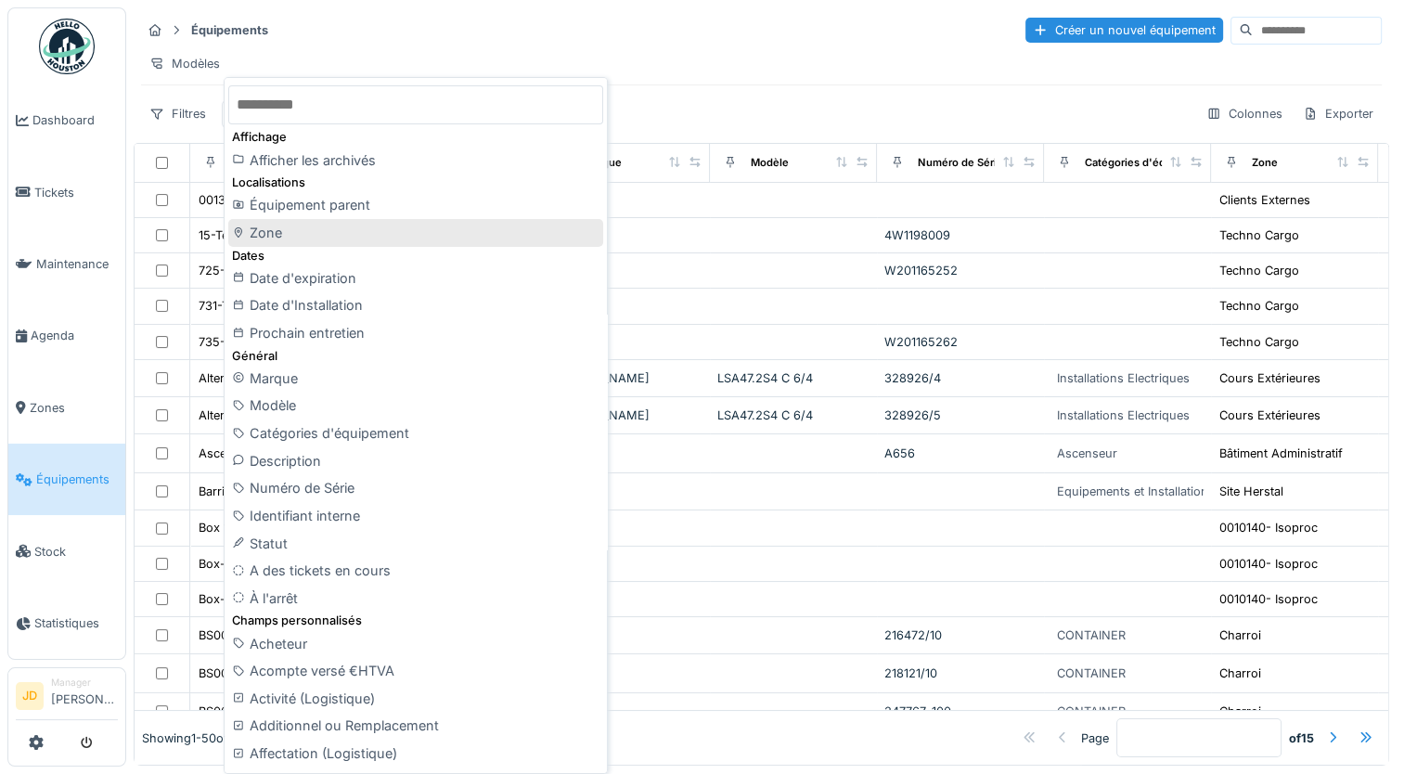
click at [283, 232] on div "Zone" at bounding box center [415, 233] width 375 height 28
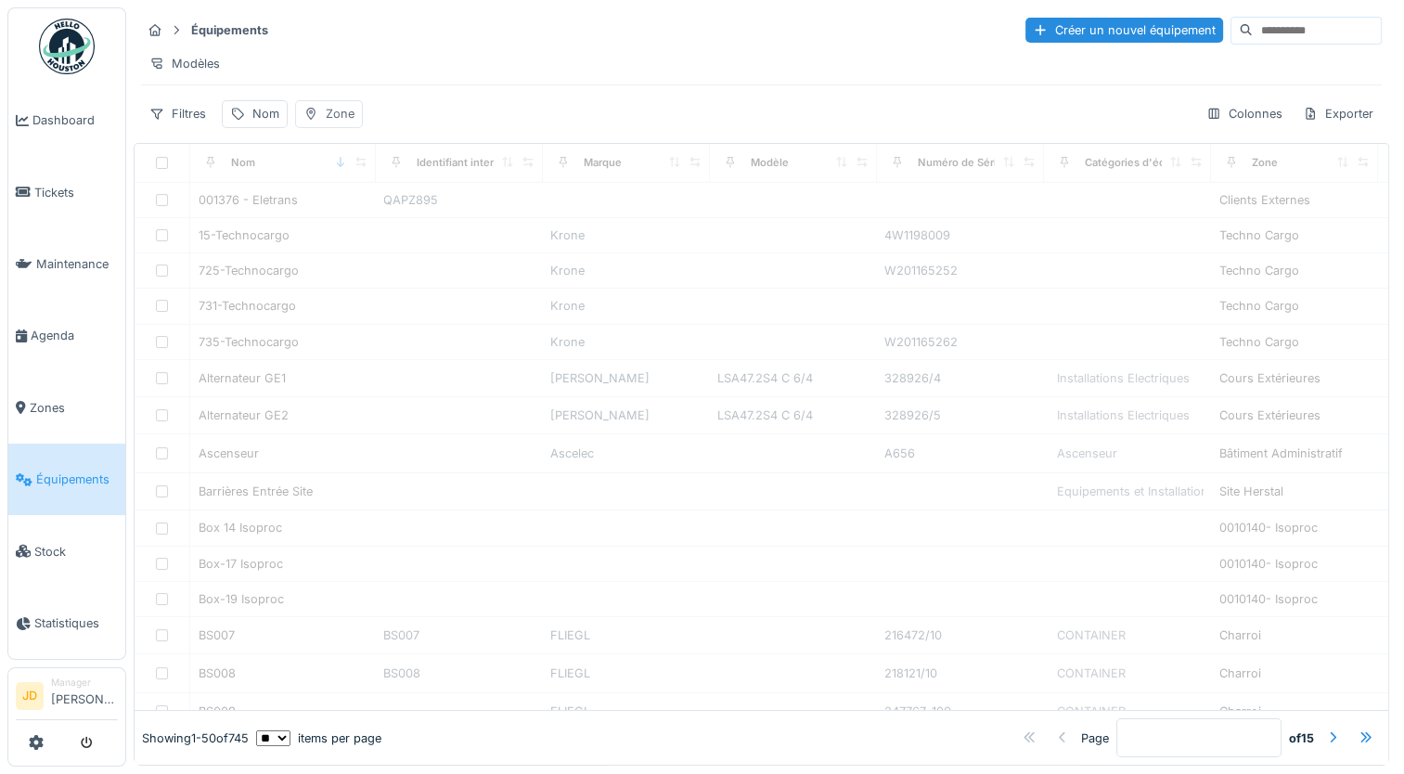
click at [338, 118] on div "Zone" at bounding box center [340, 114] width 29 height 18
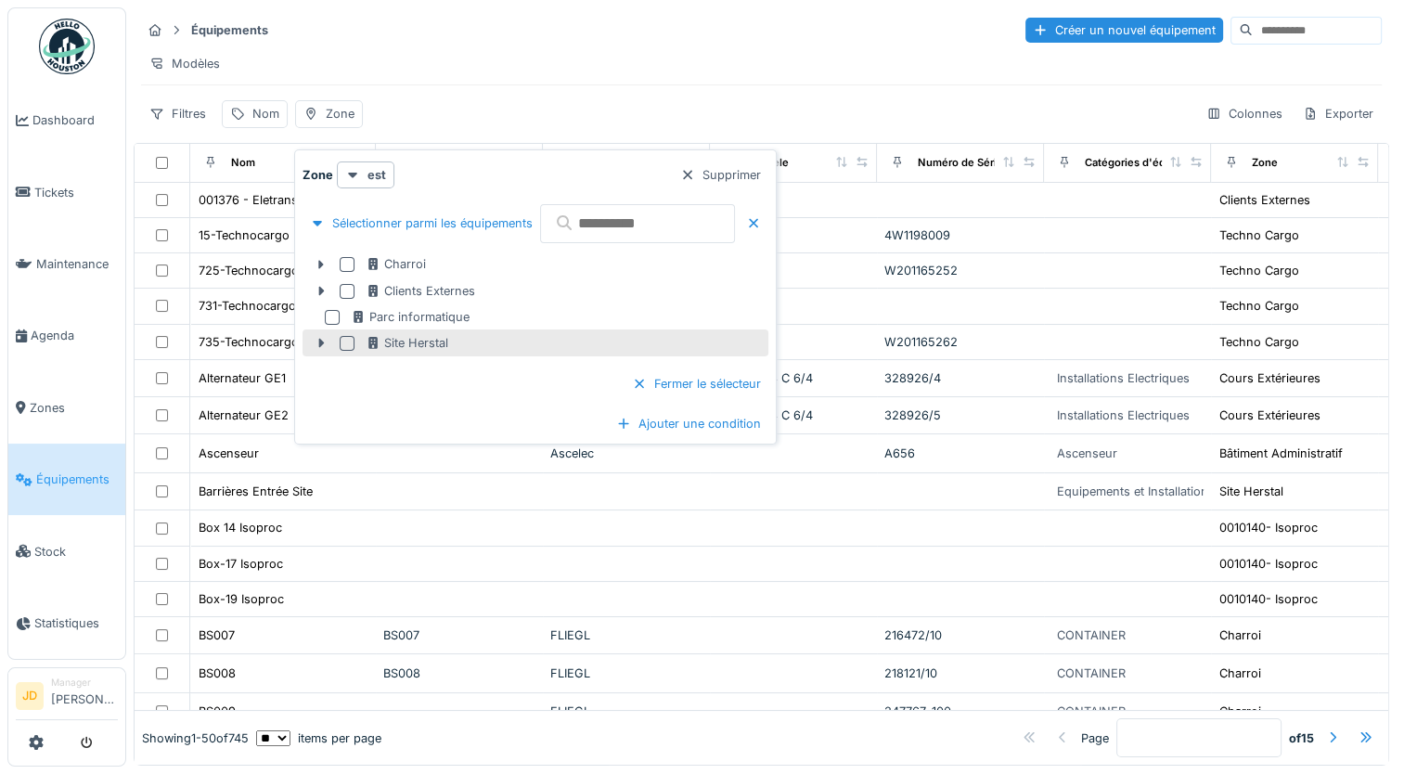
click at [345, 342] on div at bounding box center [347, 343] width 15 height 15
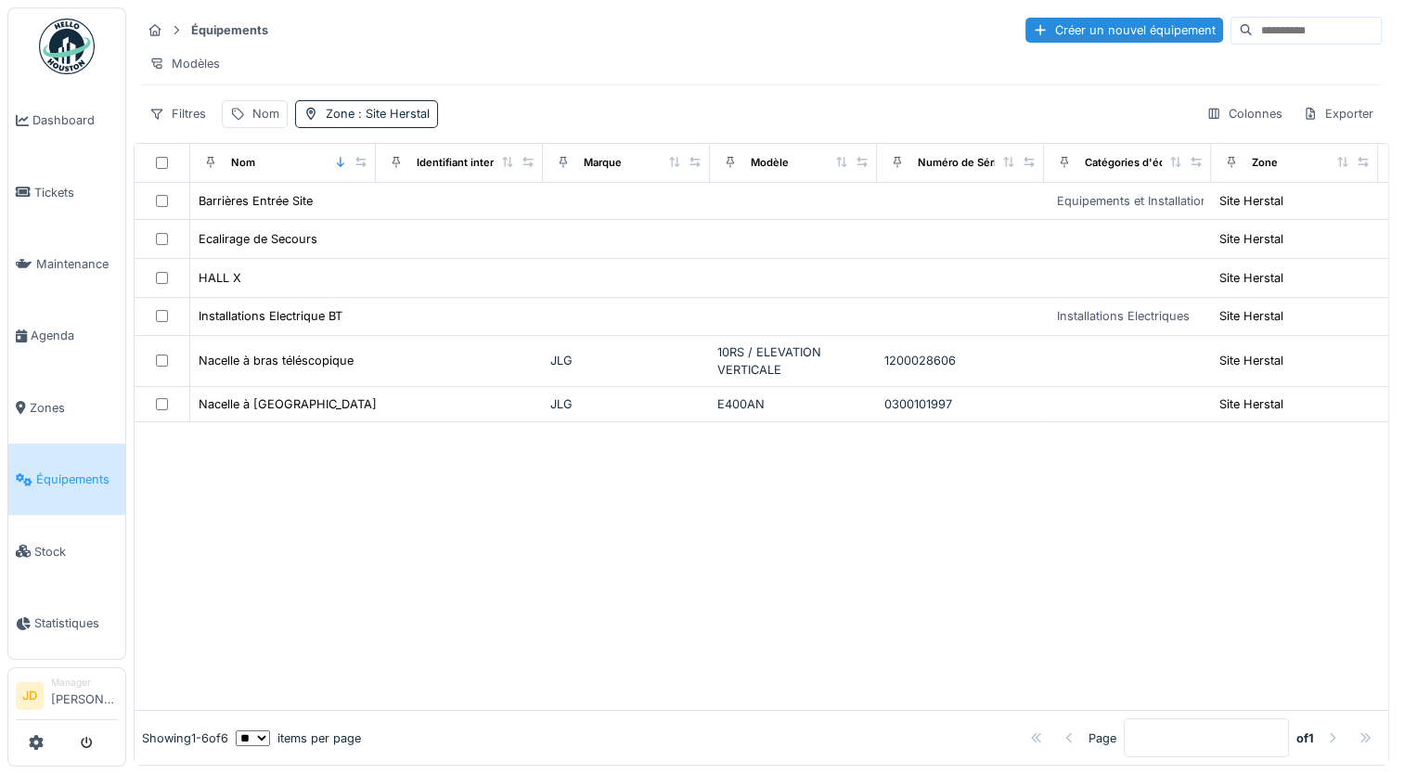
click at [464, 553] on div at bounding box center [762, 566] width 1254 height 288
click at [399, 121] on span ": Site Herstal" at bounding box center [391, 114] width 75 height 14
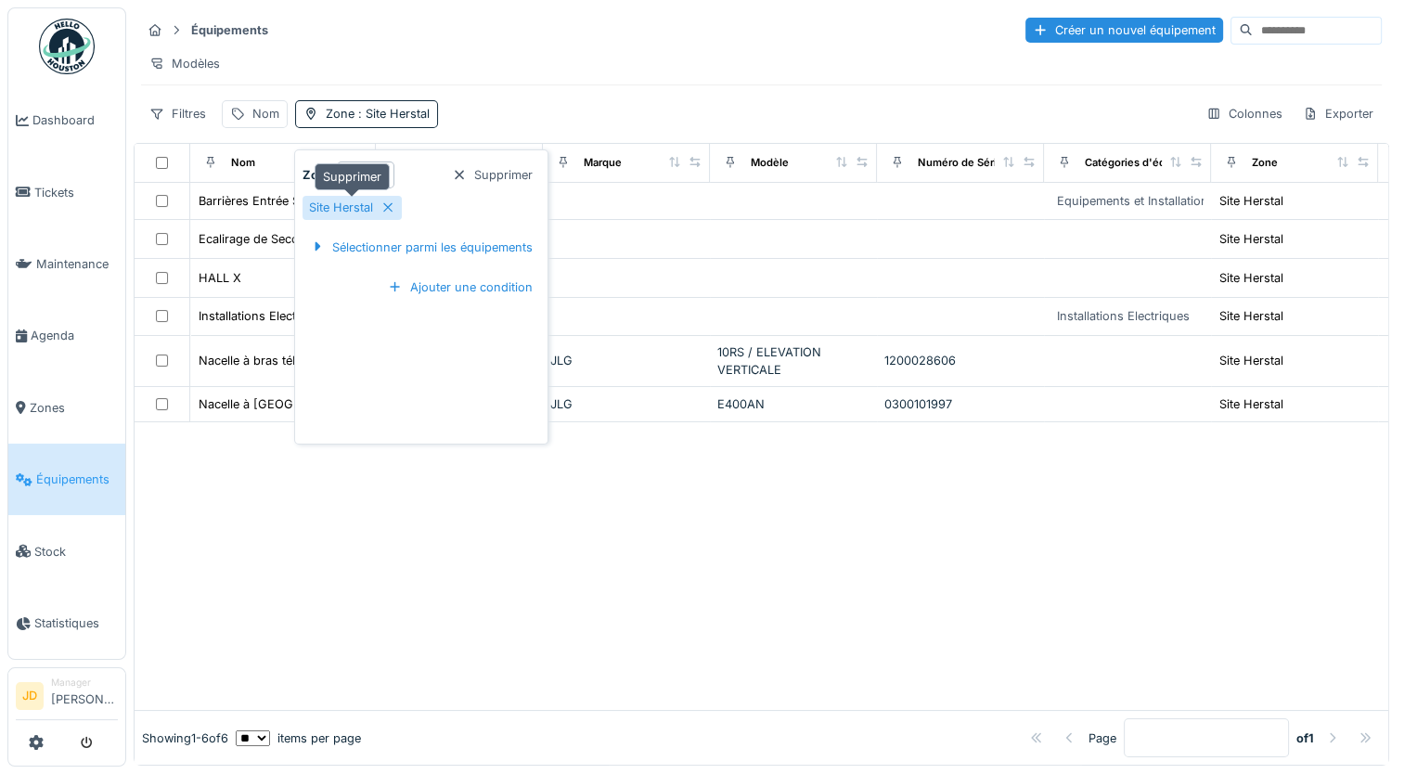
click at [386, 214] on div at bounding box center [387, 208] width 15 height 18
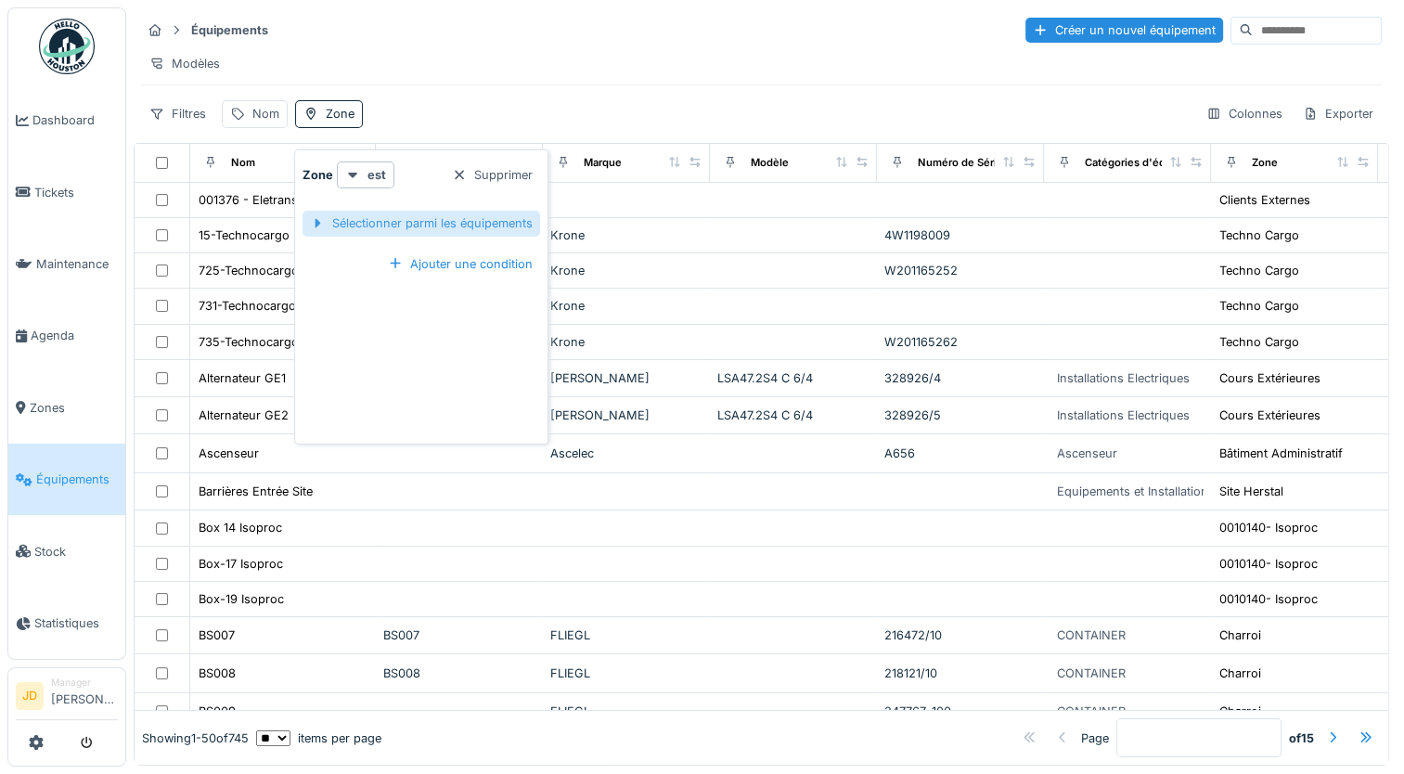
click at [353, 219] on div "Sélectionner parmi les équipements" at bounding box center [422, 223] width 238 height 25
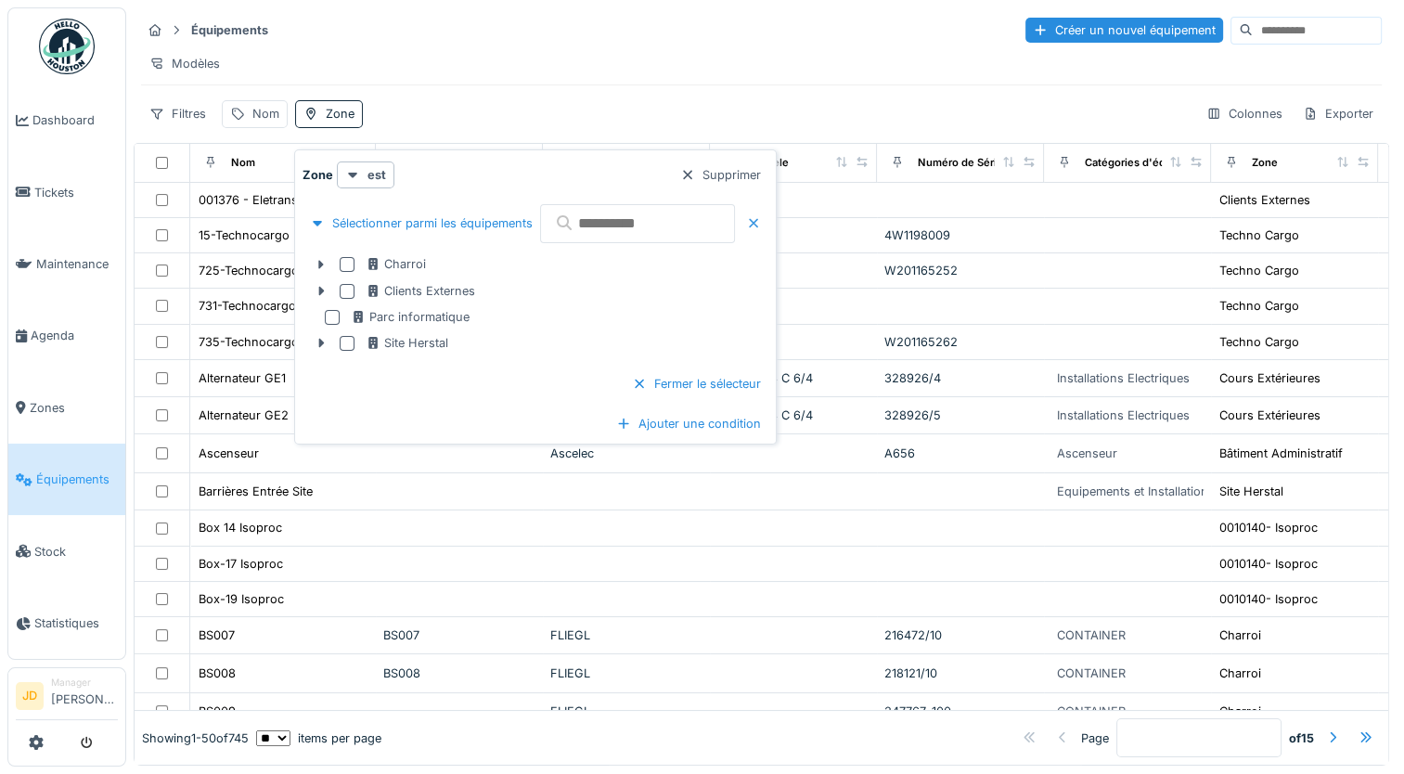
click at [761, 224] on div at bounding box center [753, 223] width 15 height 18
click at [391, 66] on div "Modèles" at bounding box center [761, 63] width 1241 height 27
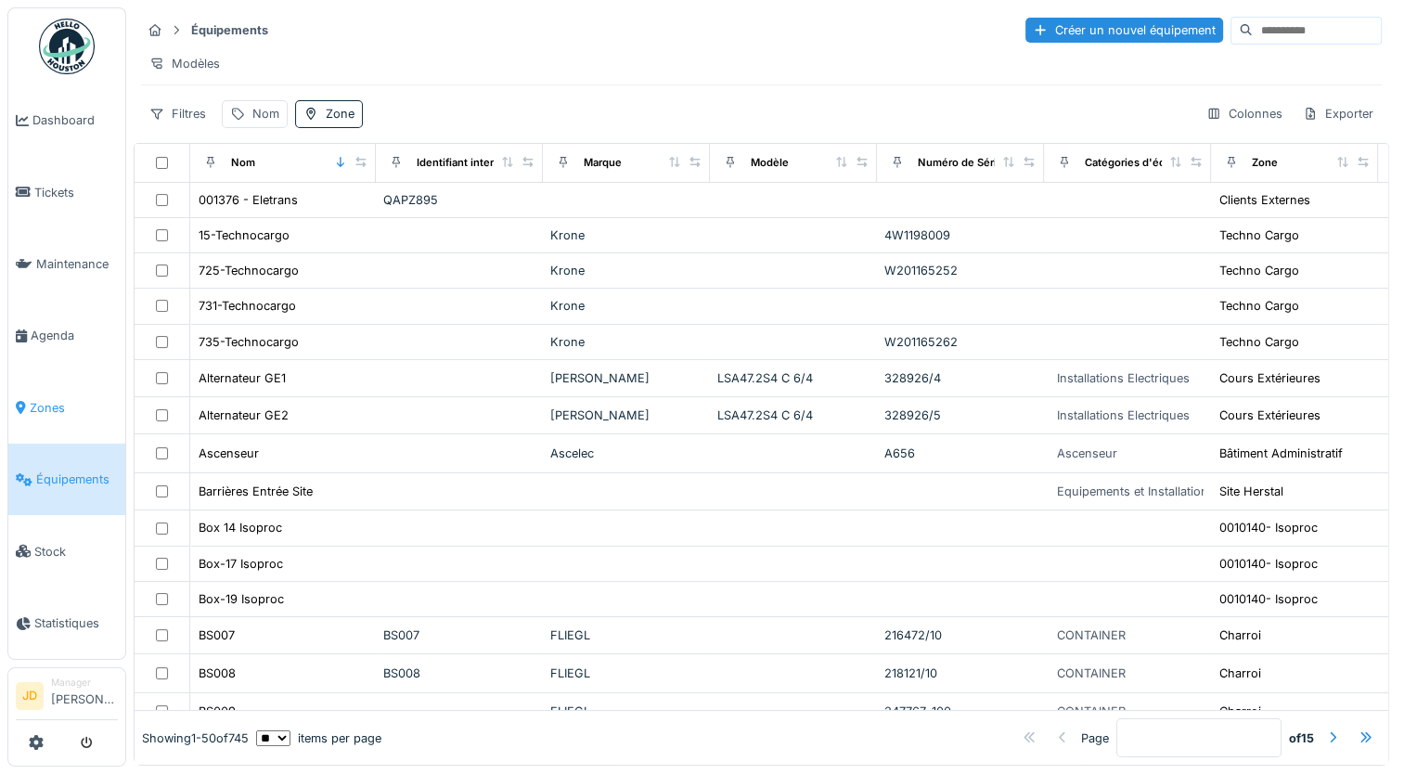
click at [53, 405] on span "Zones" at bounding box center [74, 408] width 88 height 18
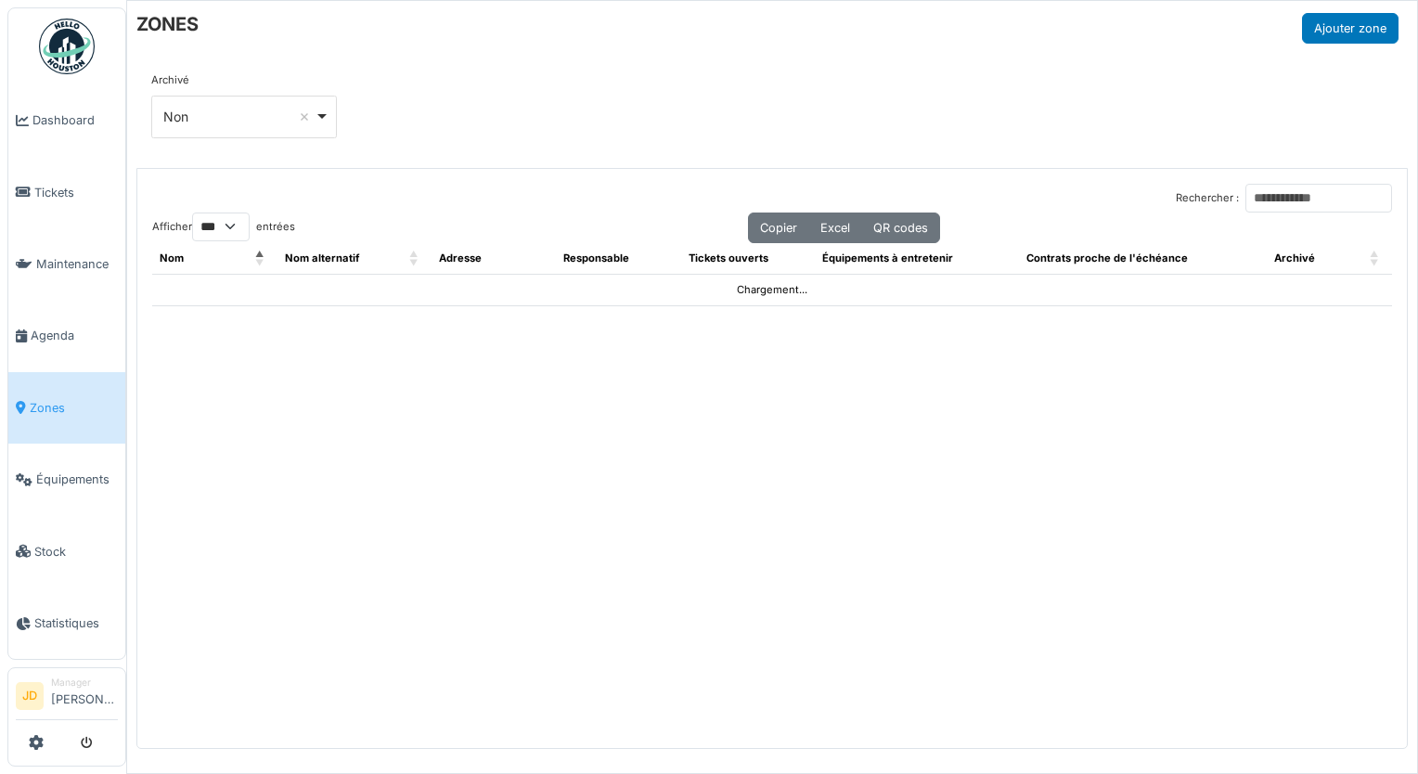
select select "***"
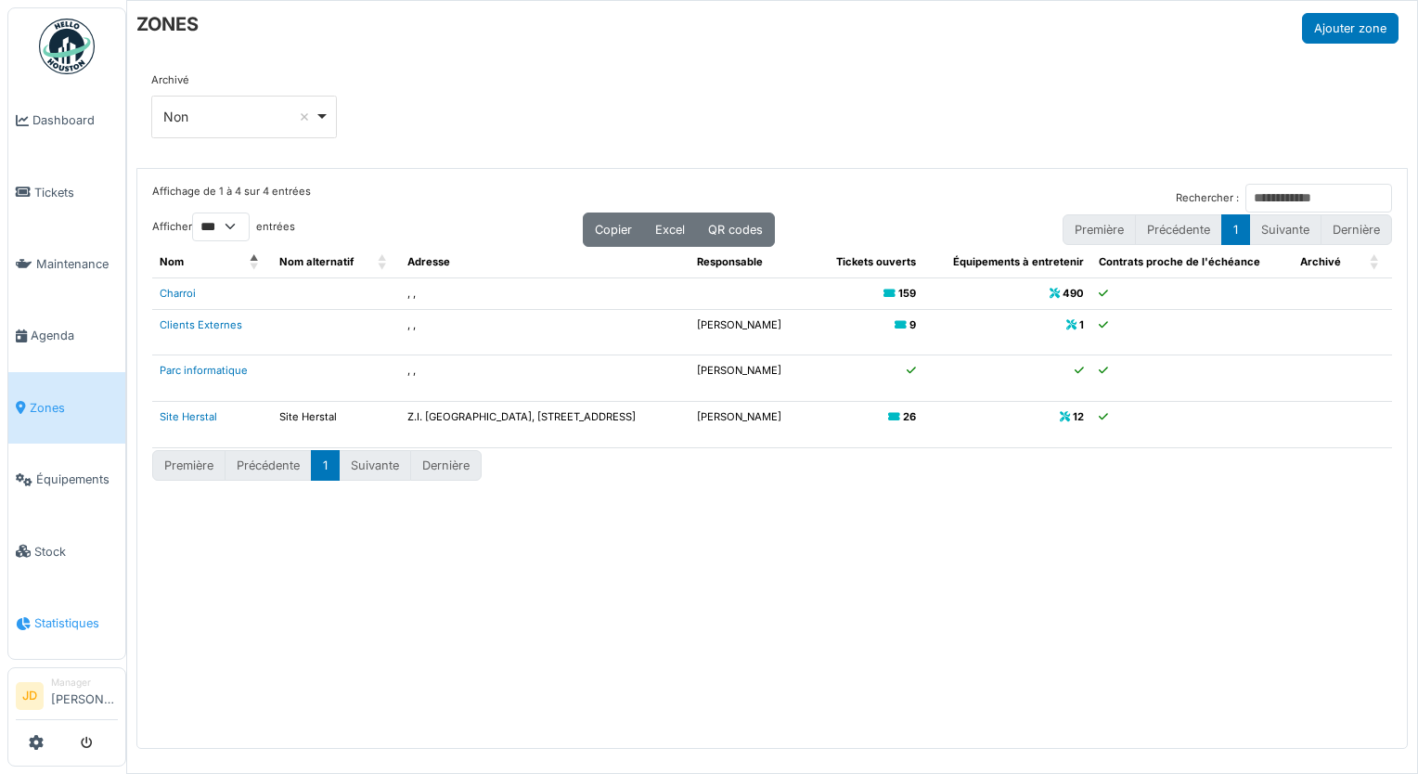
click at [79, 614] on span "Statistiques" at bounding box center [76, 623] width 84 height 18
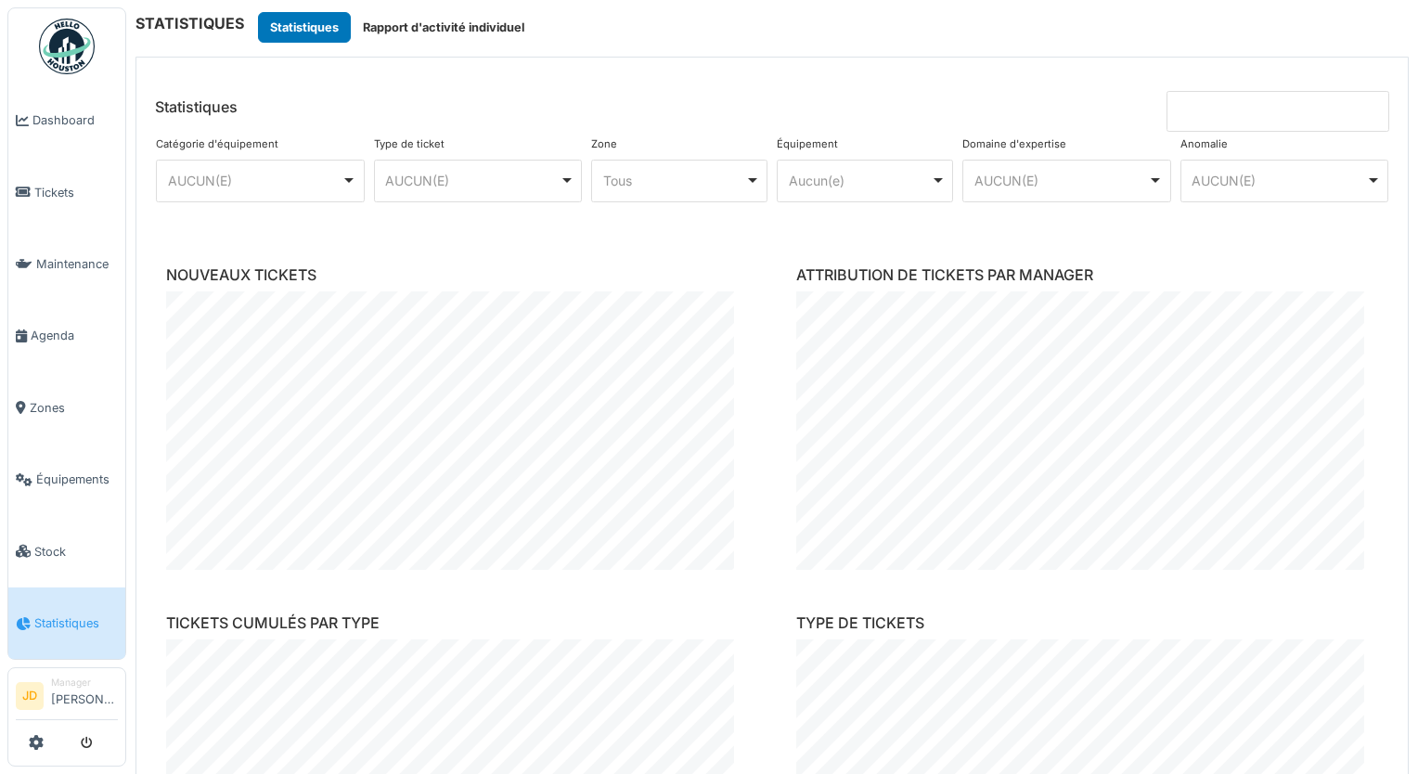
click at [728, 595] on div "NOUVEAUX TICKETS" at bounding box center [457, 425] width 630 height 348
click at [68, 478] on link "Équipements" at bounding box center [66, 479] width 117 height 71
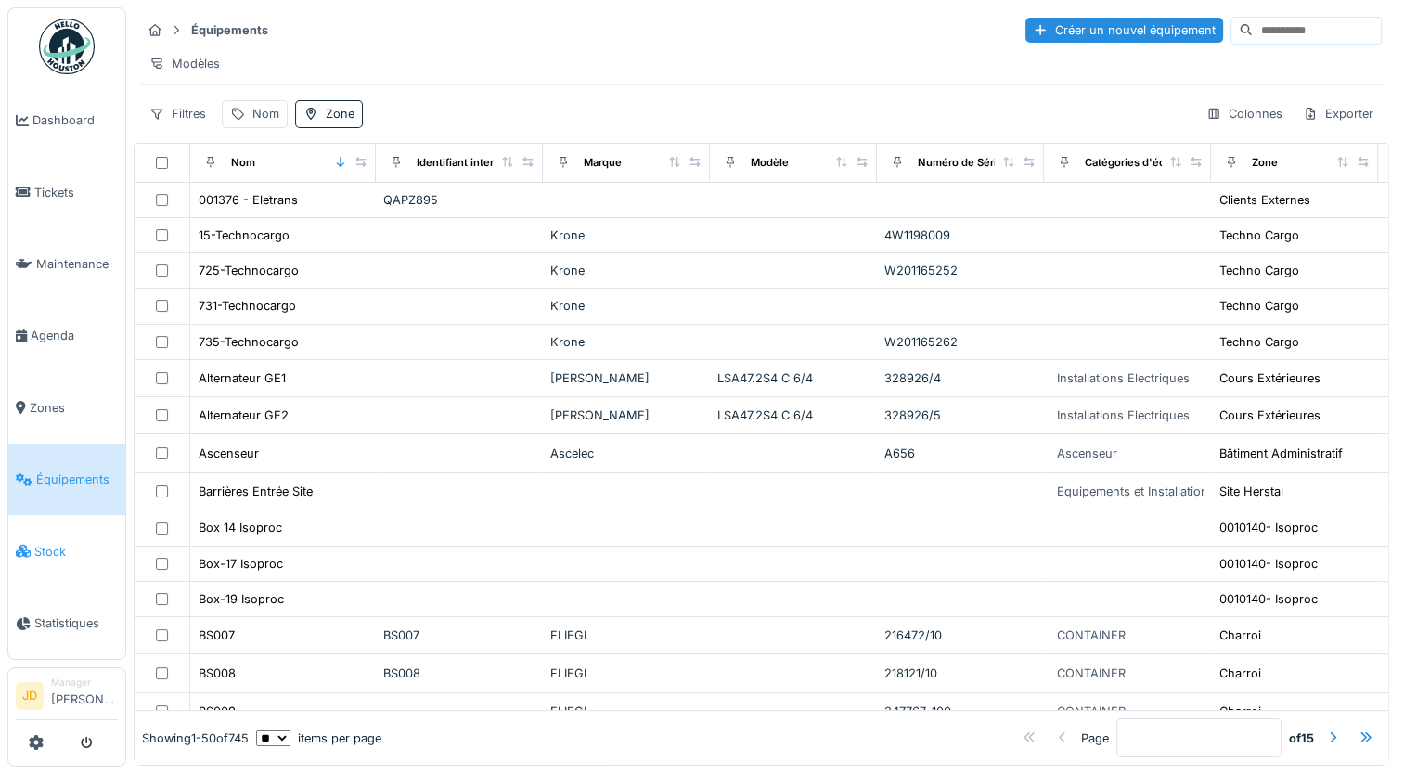
click at [56, 543] on span "Stock" at bounding box center [76, 552] width 84 height 18
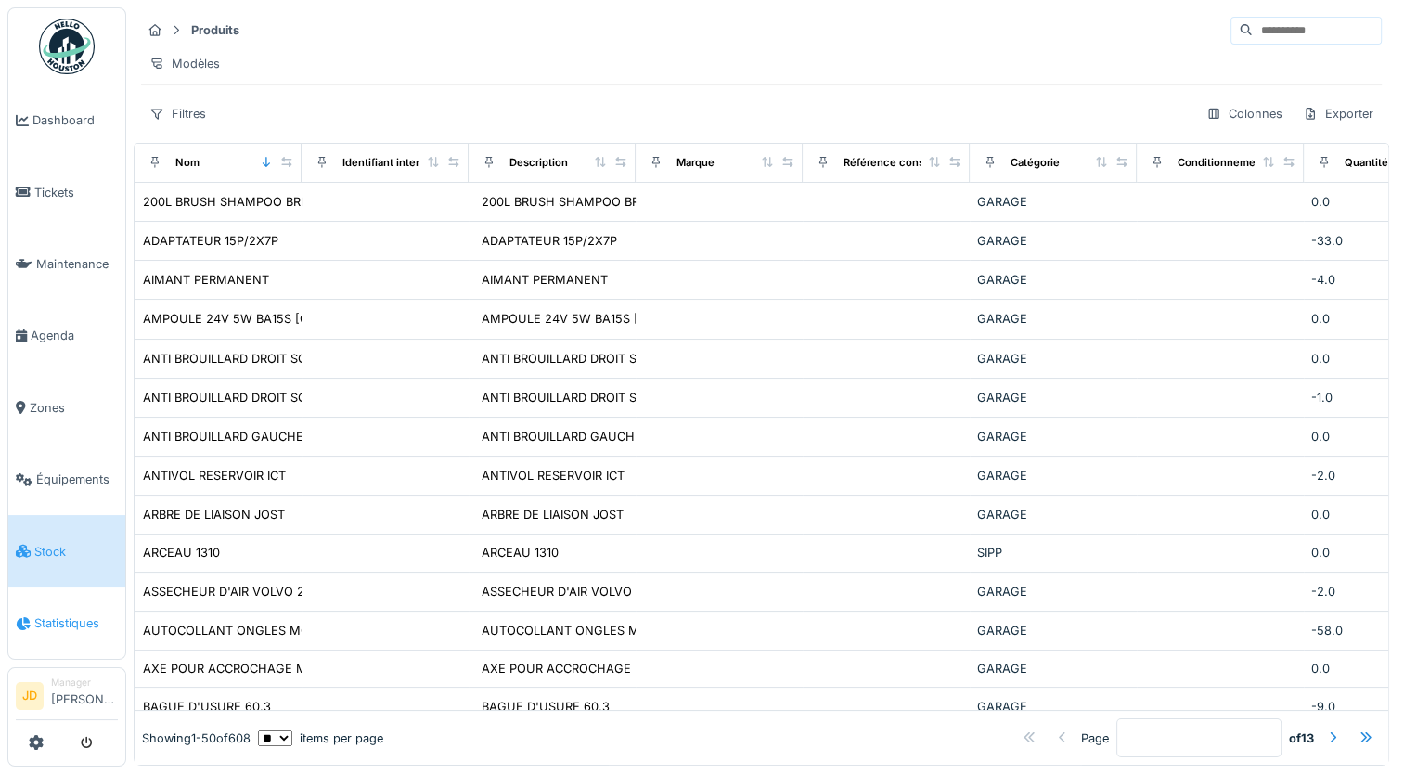
scroll to position [13, 0]
click at [58, 121] on span "Dashboard" at bounding box center [74, 120] width 85 height 18
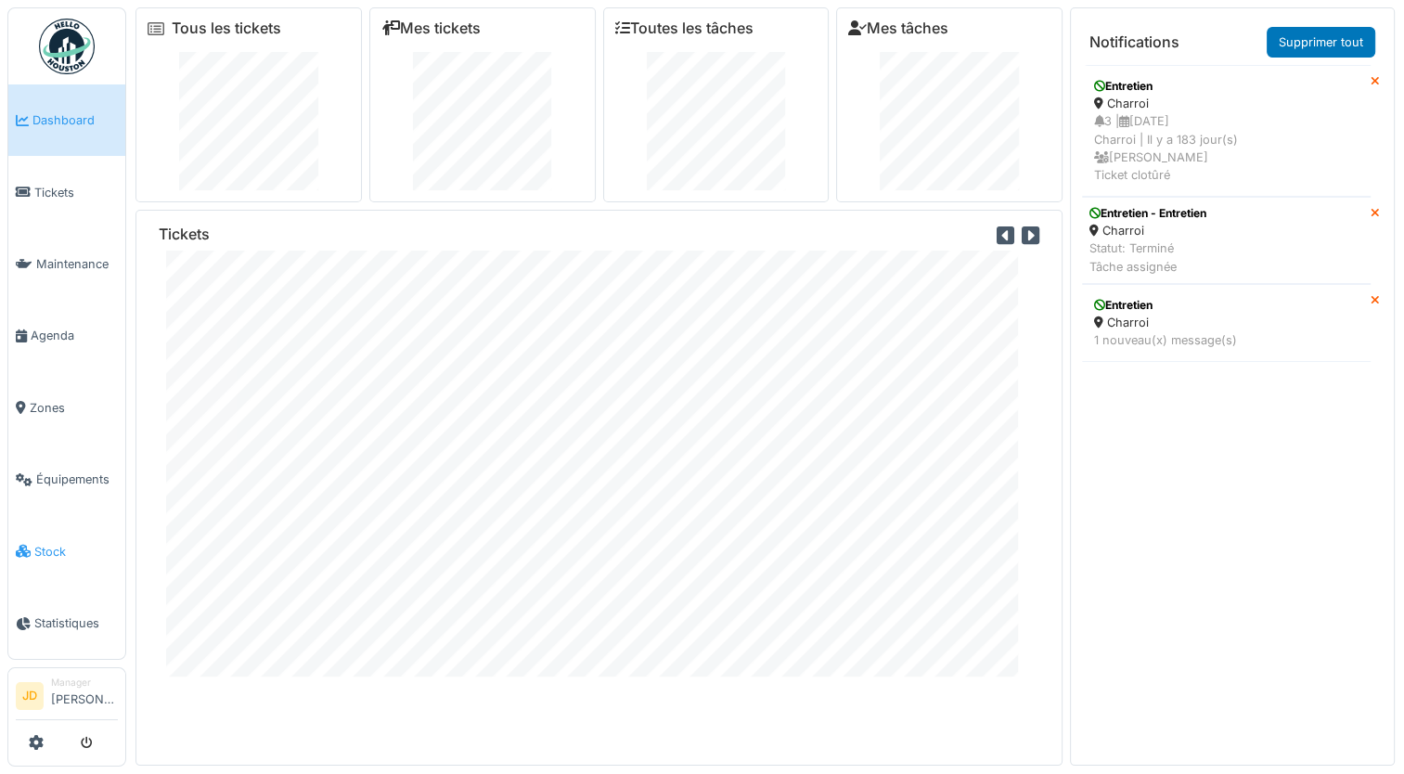
click at [35, 543] on span "Stock" at bounding box center [76, 552] width 84 height 18
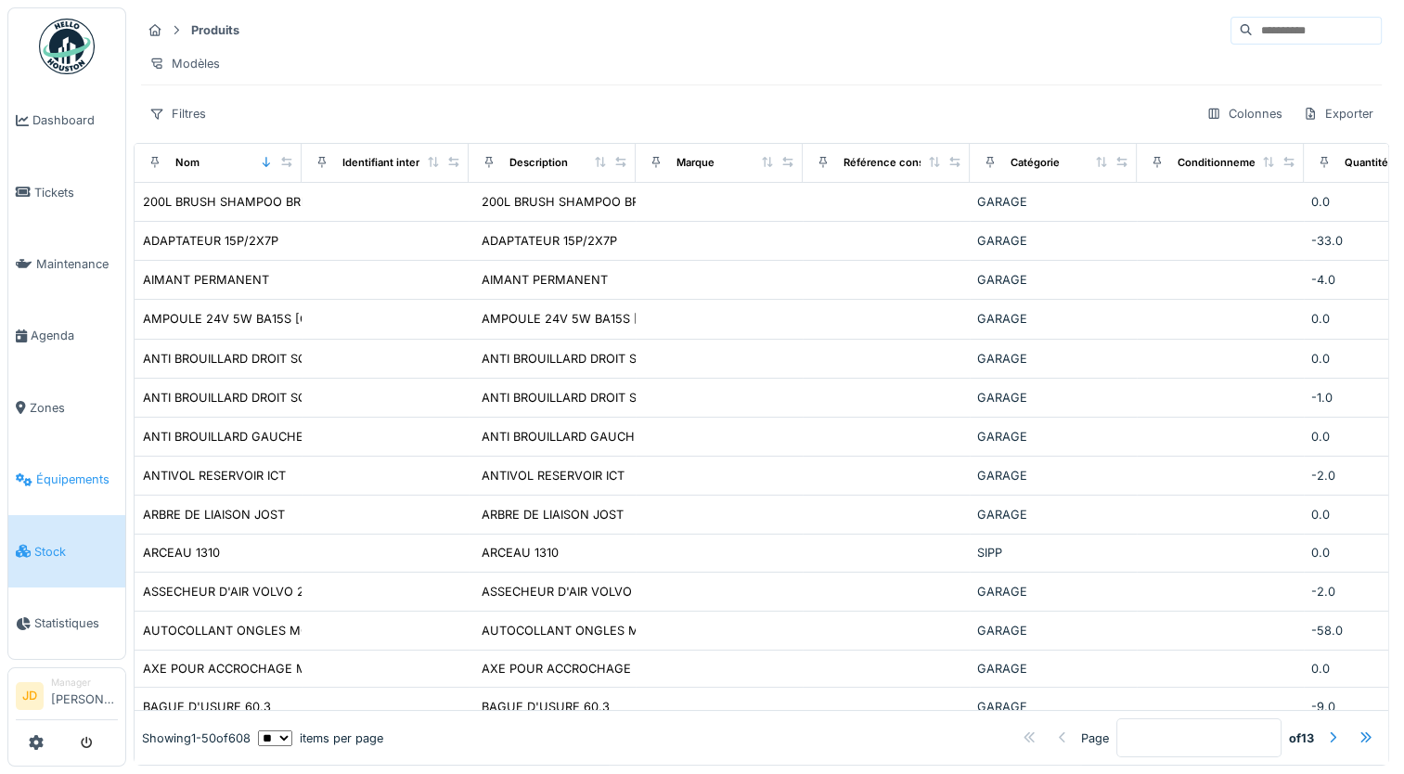
click at [58, 475] on span "Équipements" at bounding box center [77, 479] width 82 height 18
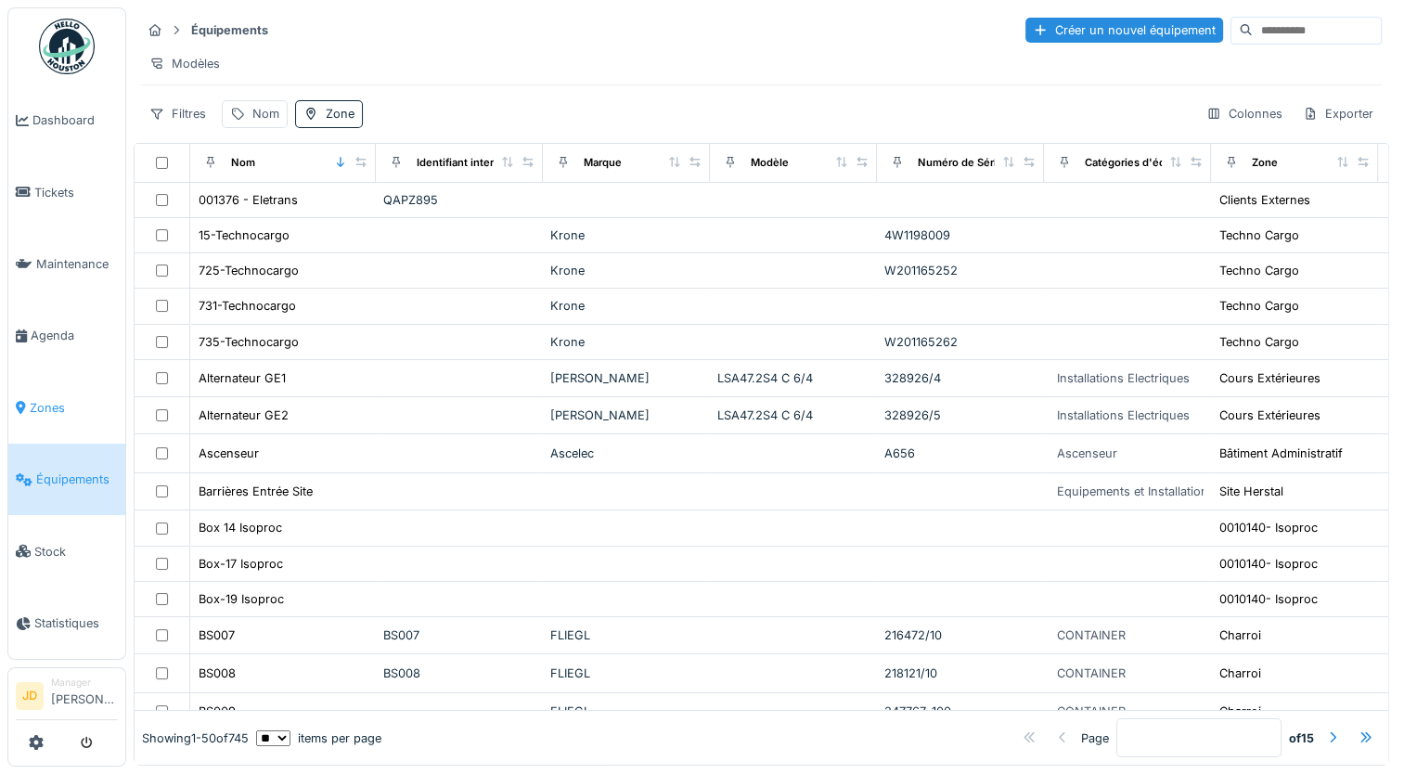
click at [41, 399] on span "Zones" at bounding box center [74, 408] width 88 height 18
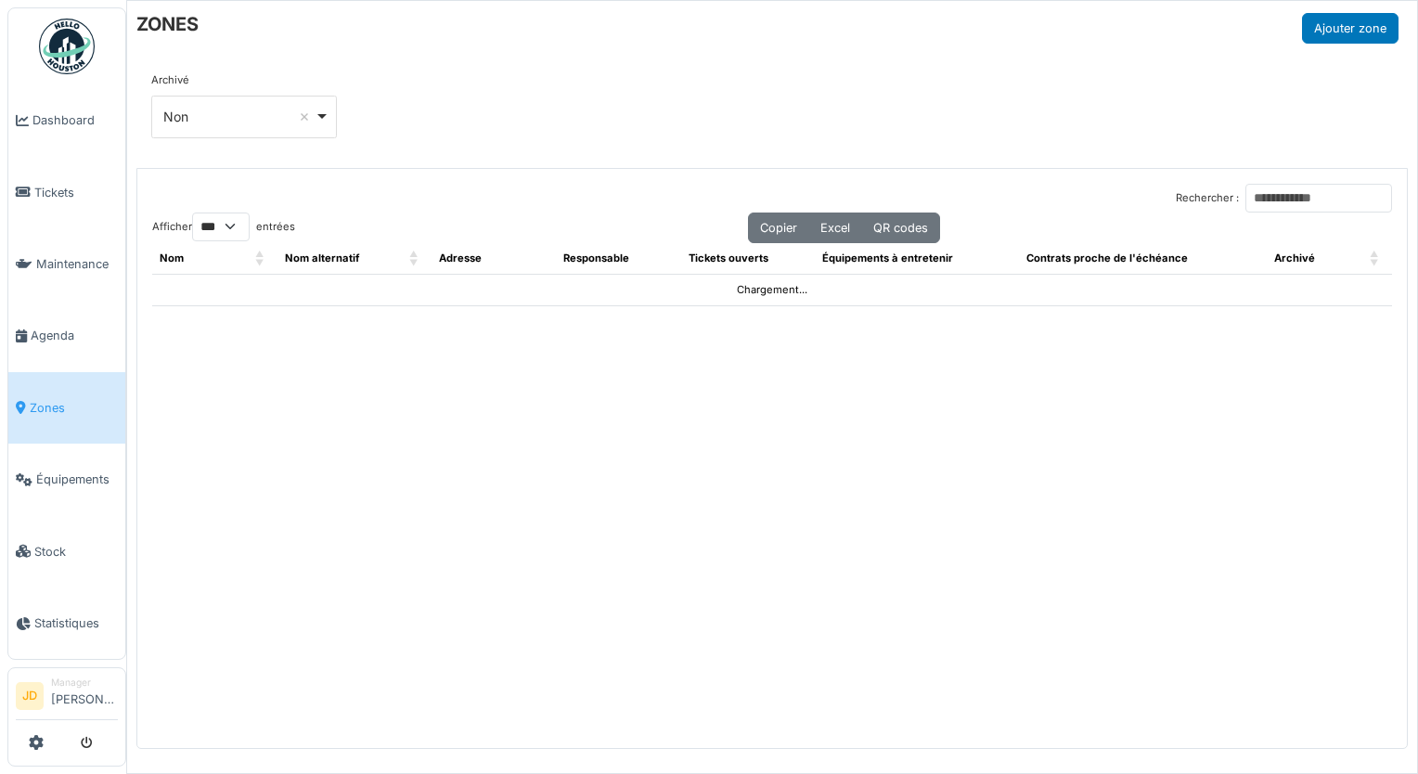
select select "***"
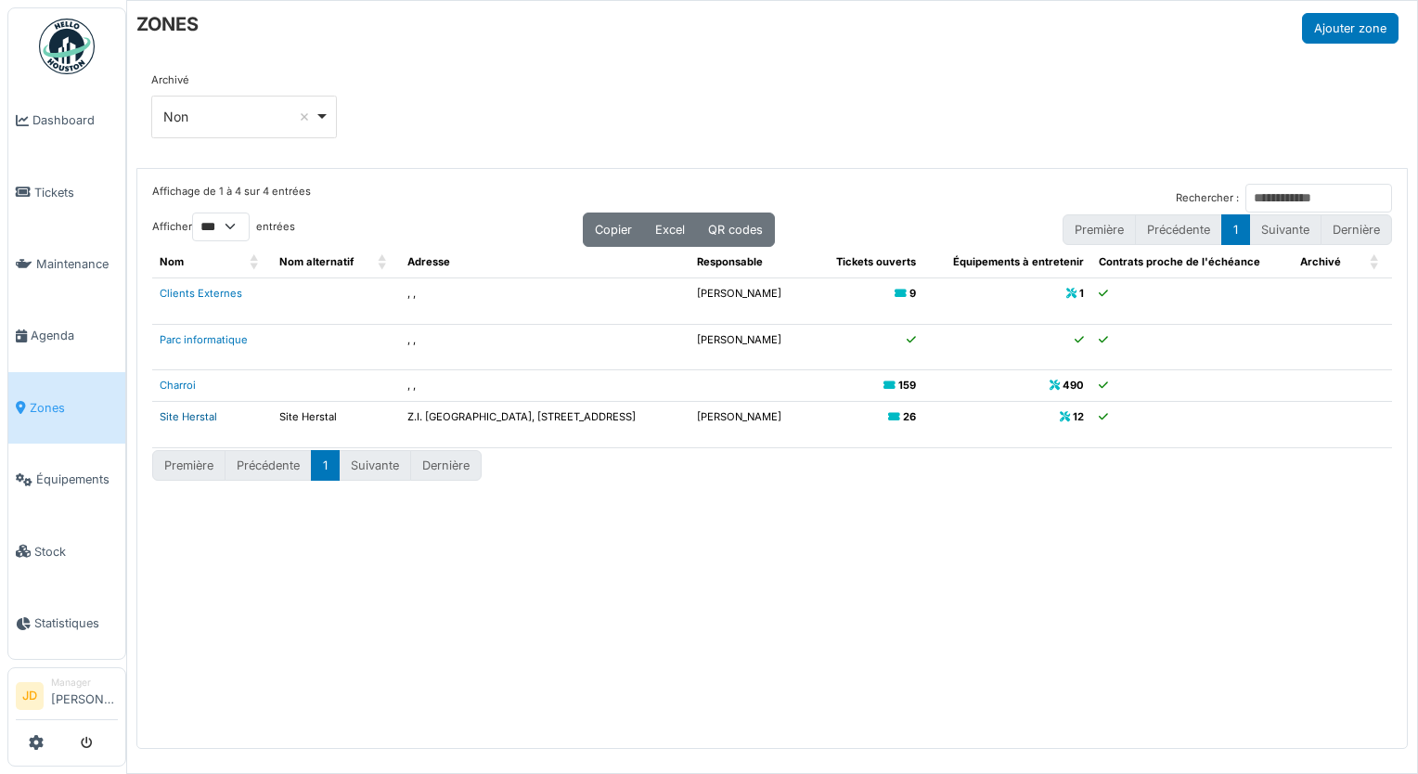
click at [178, 416] on link "Site Herstal" at bounding box center [189, 416] width 58 height 13
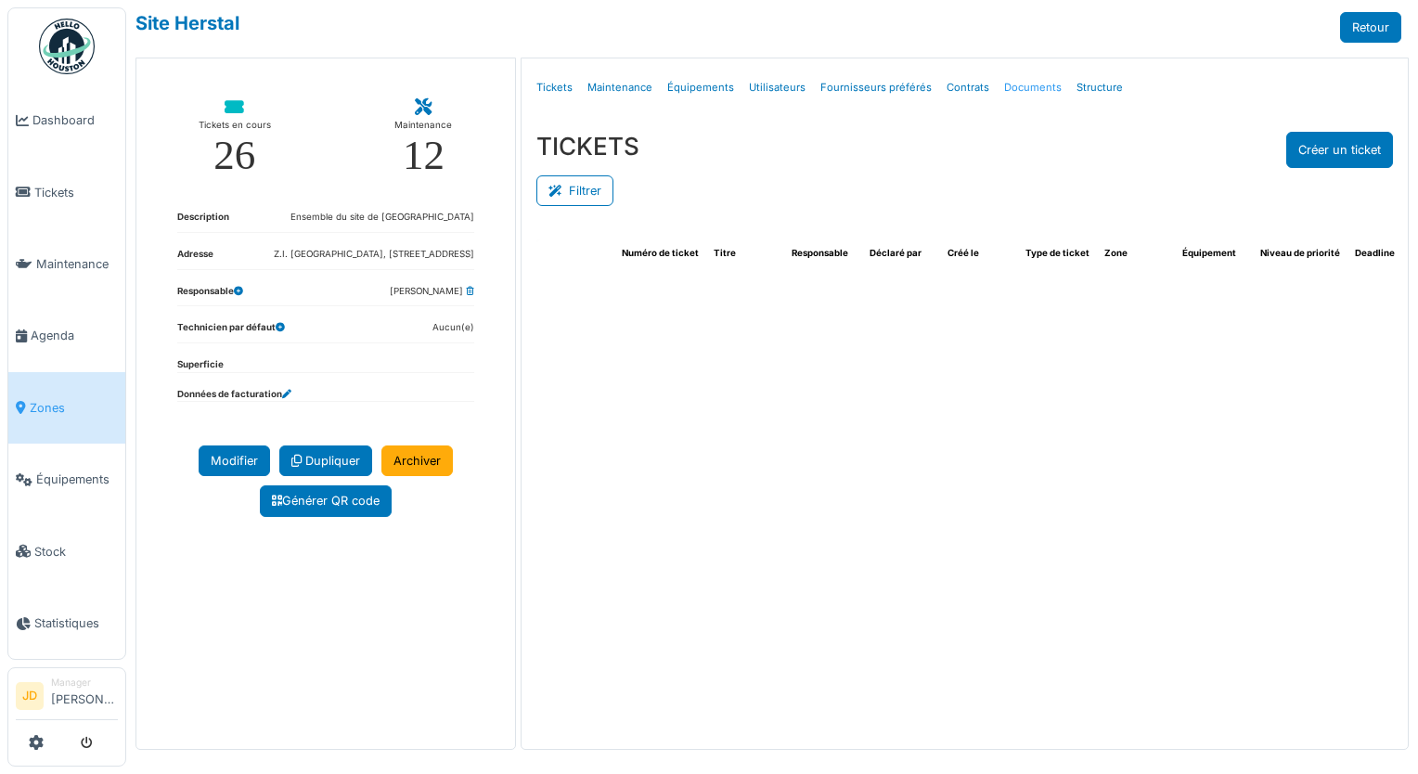
select select "***"
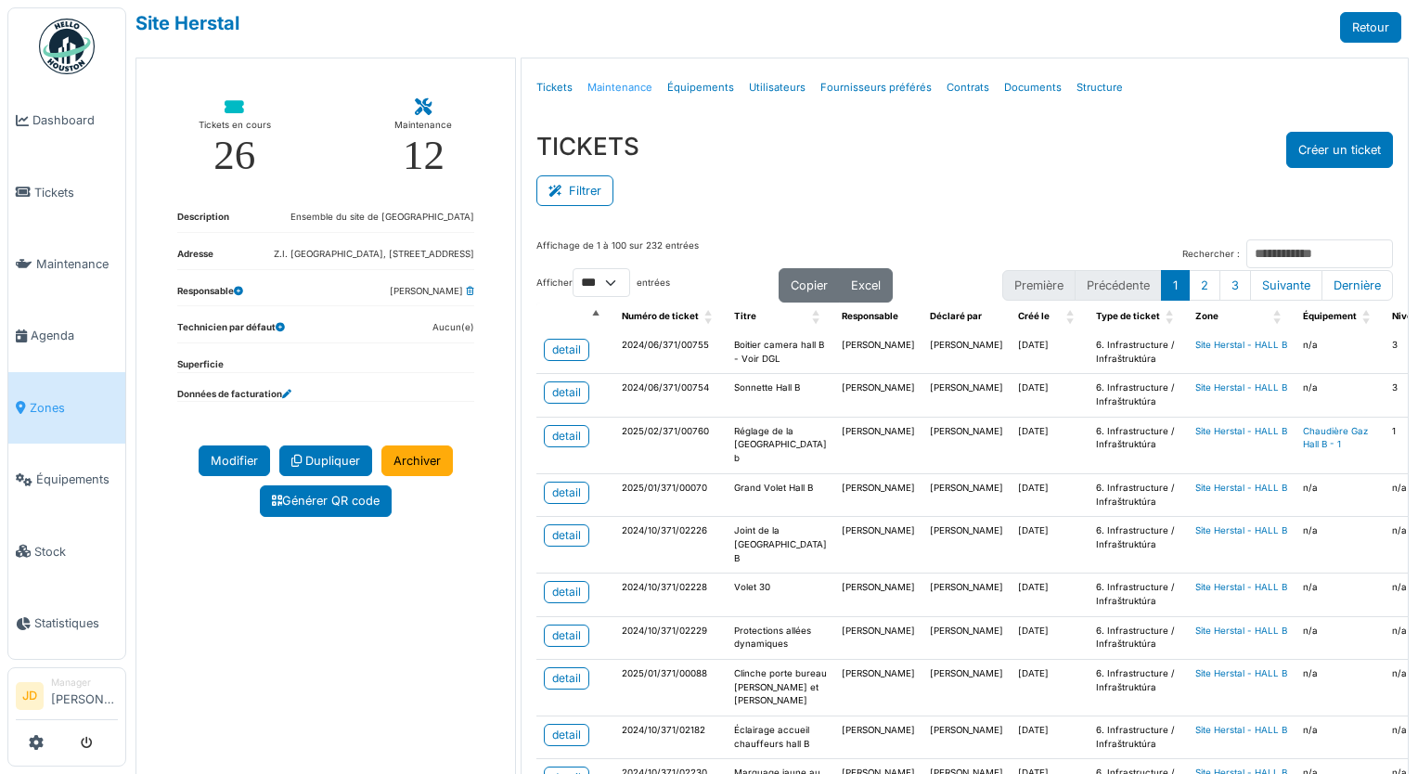
click at [602, 90] on link "Maintenance" at bounding box center [620, 88] width 80 height 44
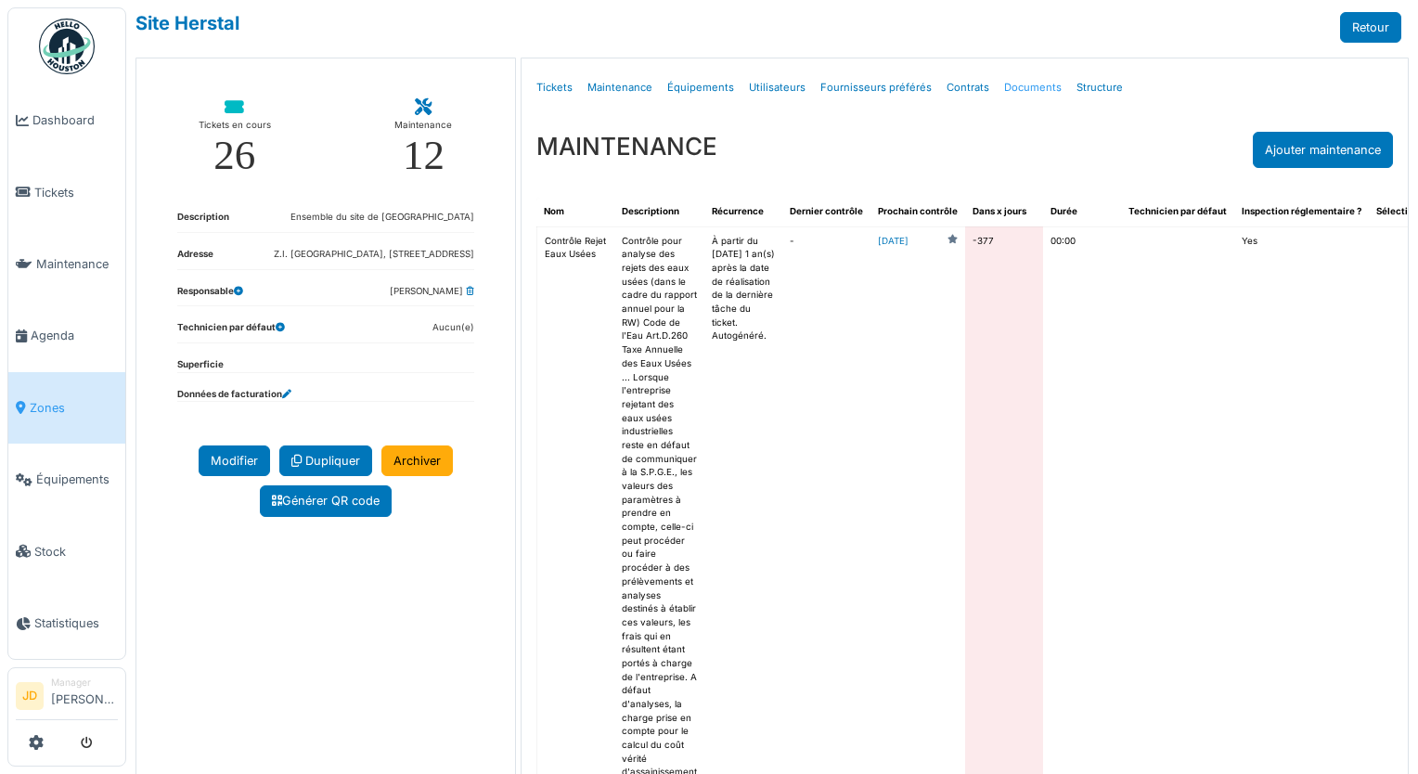
click at [1013, 94] on link "Documents" at bounding box center [1033, 88] width 72 height 44
select select "***"
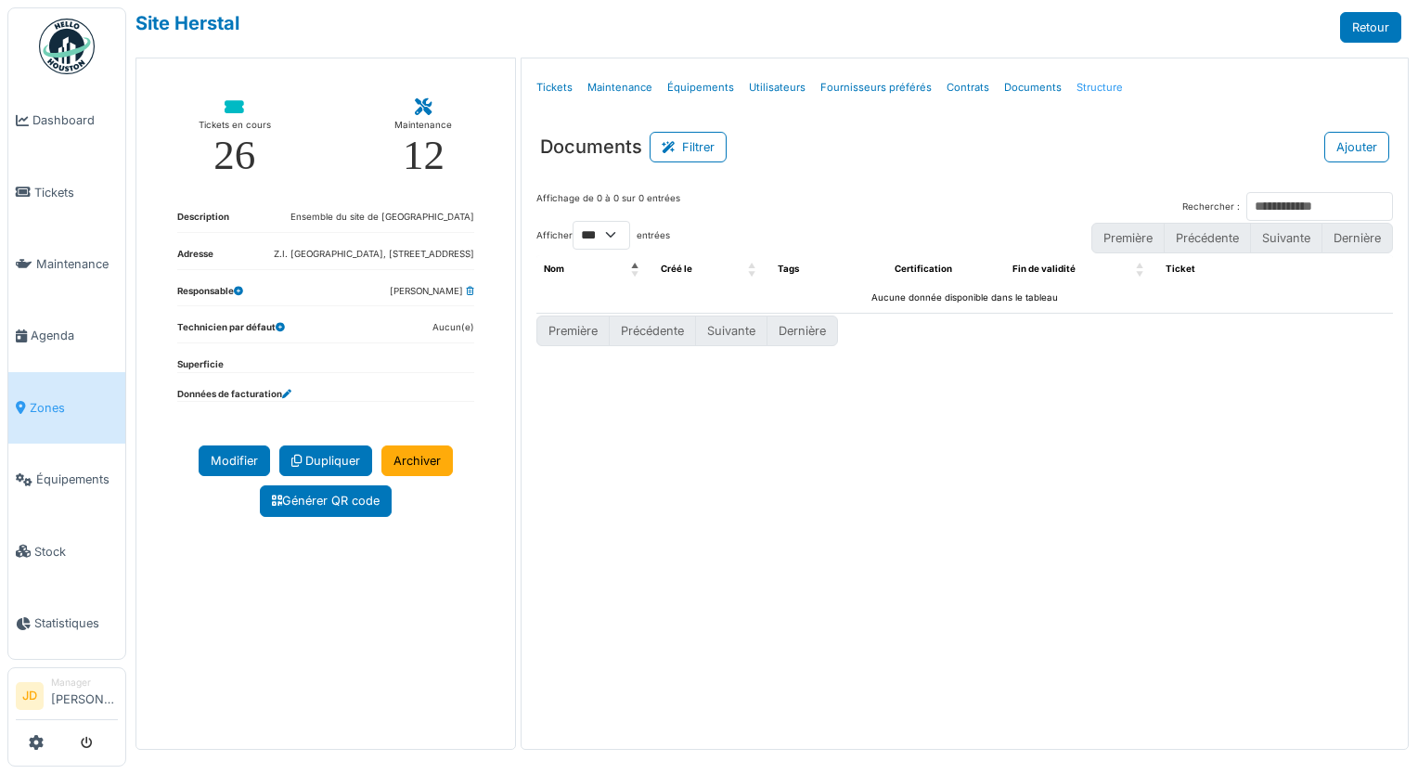
click at [1095, 86] on link "Structure" at bounding box center [1099, 88] width 61 height 44
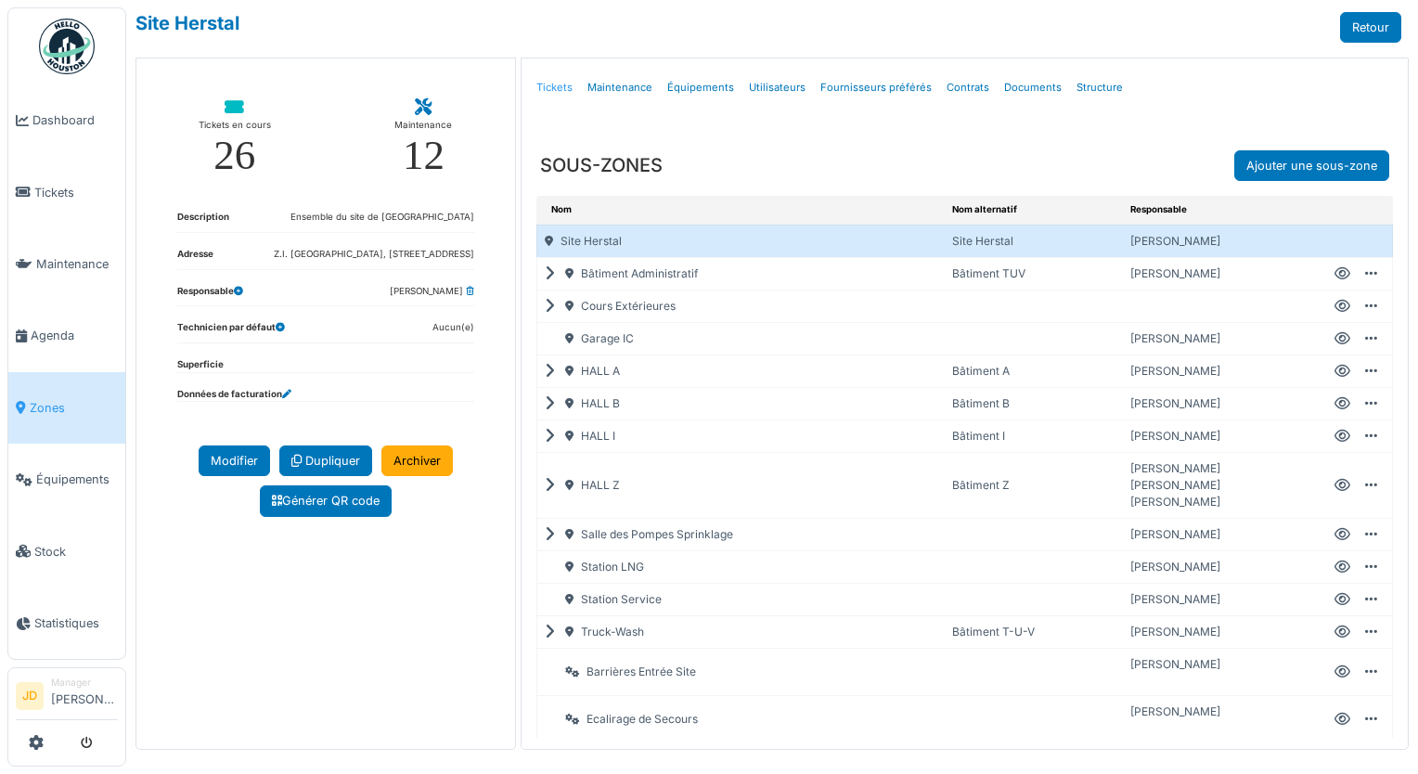
click at [559, 85] on link "Tickets" at bounding box center [554, 88] width 51 height 44
select select "***"
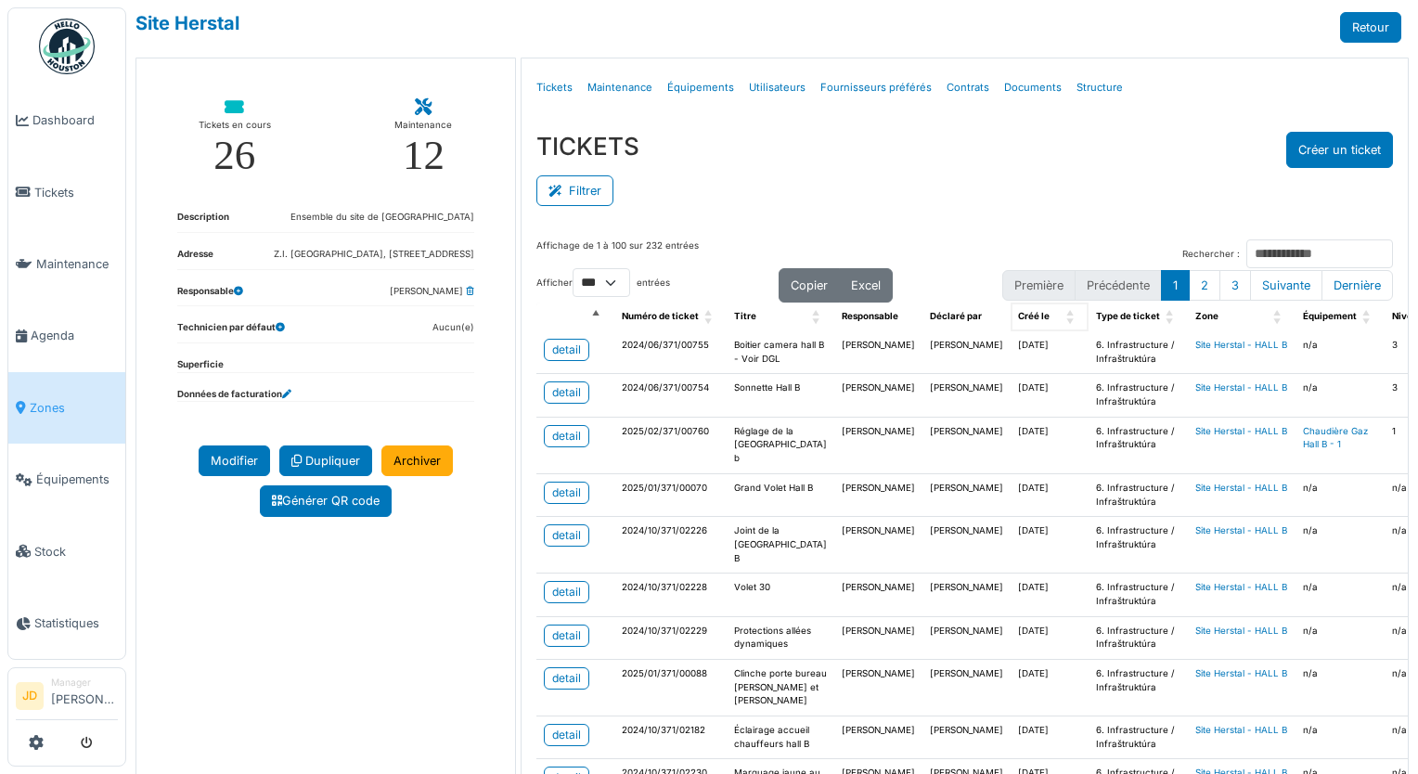
click at [1066, 319] on span "Créé le: Activate to sort" at bounding box center [1071, 317] width 11 height 29
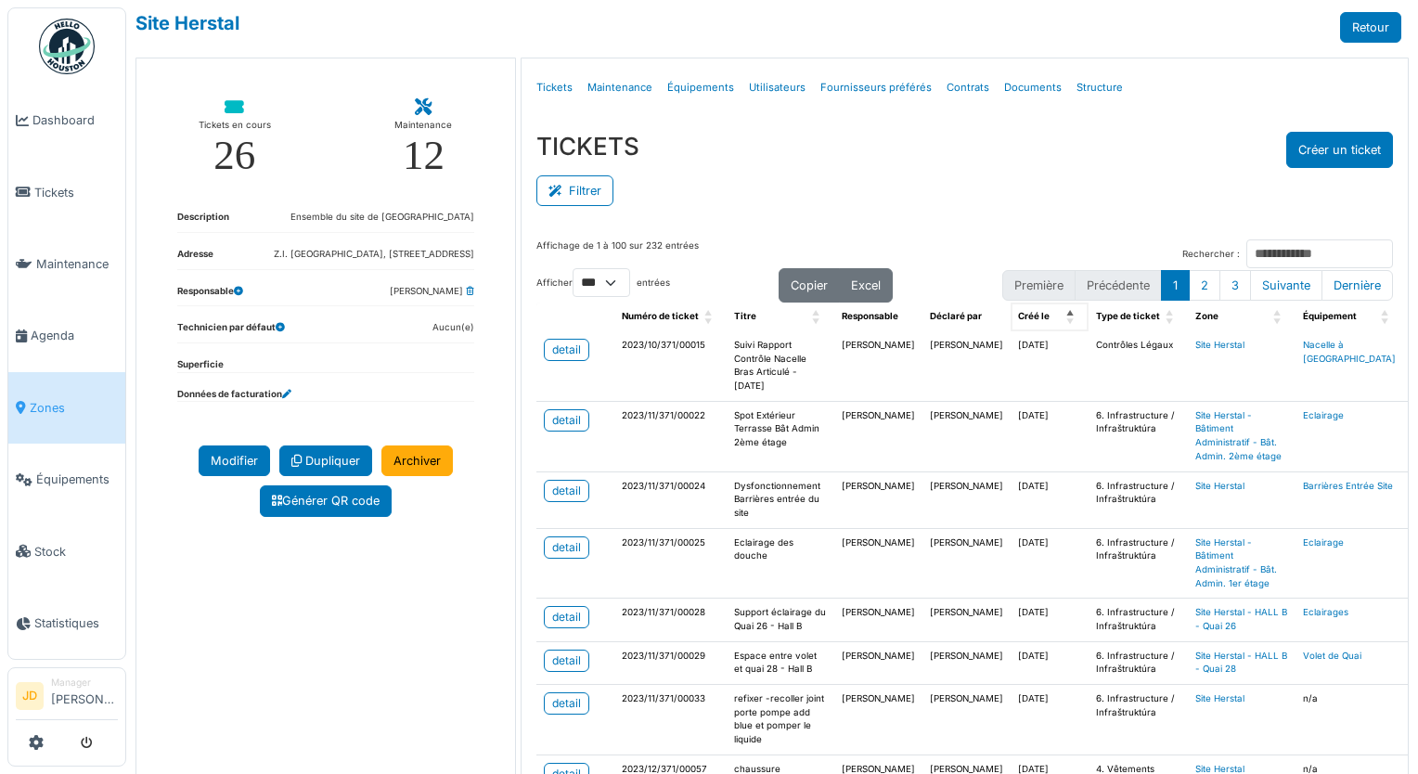
click at [1066, 320] on span "Créé le: Activate to invert sorting" at bounding box center [1071, 317] width 11 height 29
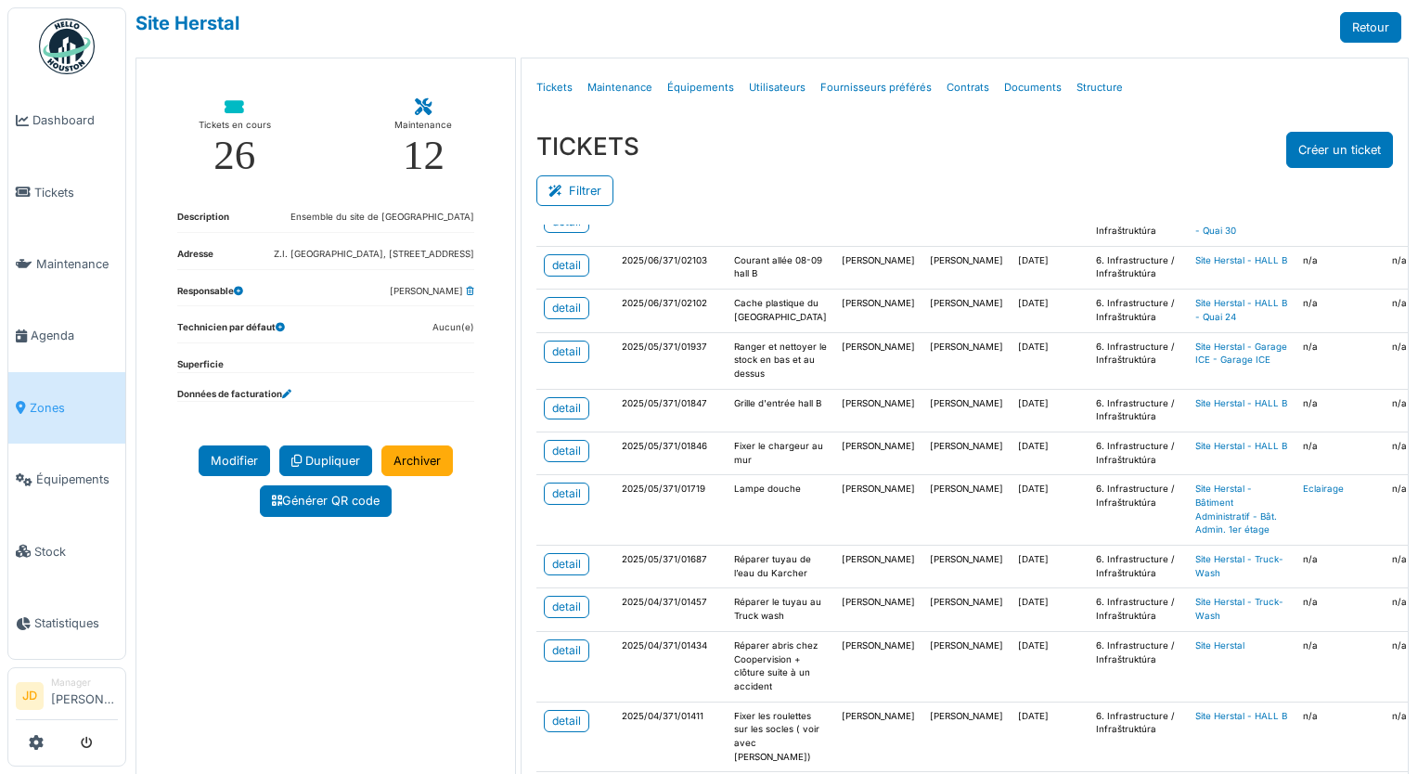
scroll to position [3526, 0]
